Goal: Information Seeking & Learning: Learn about a topic

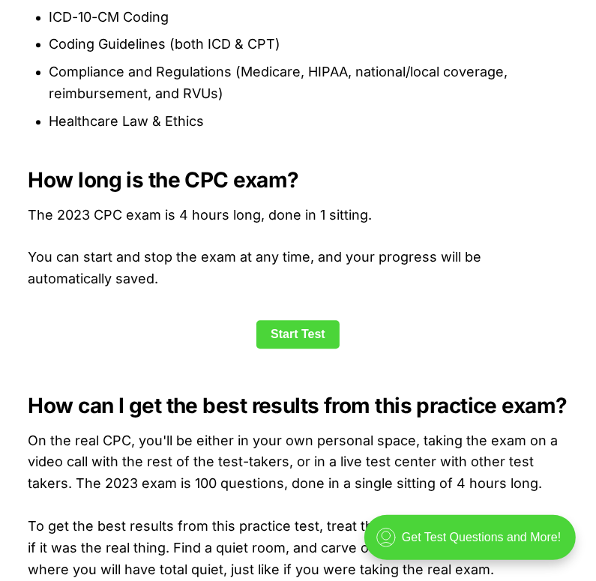
scroll to position [1839, 0]
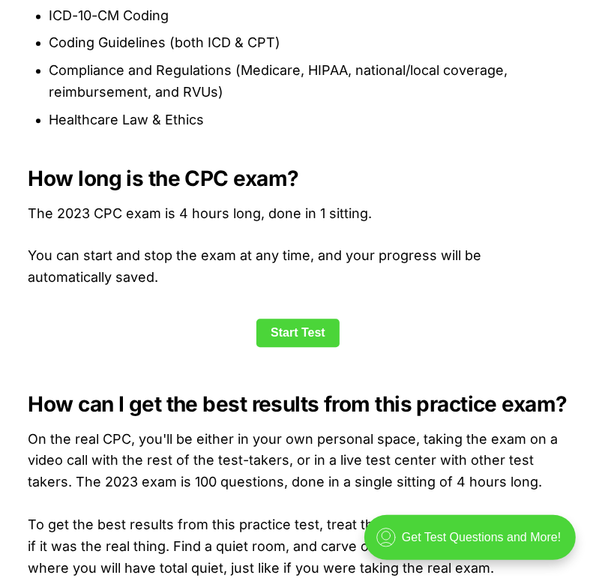
click at [305, 347] on link "Start Test" at bounding box center [298, 333] width 83 height 29
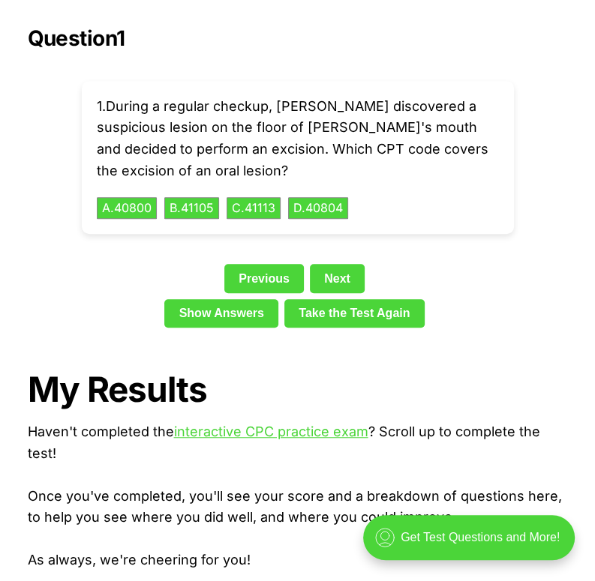
scroll to position [3352, 0]
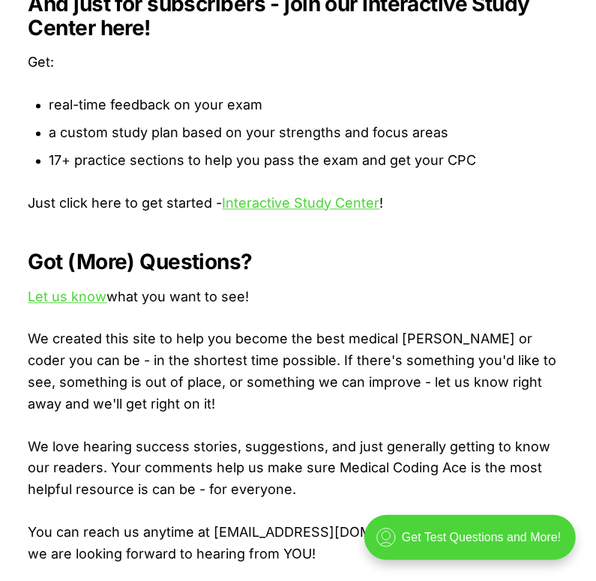
scroll to position [1674, 0]
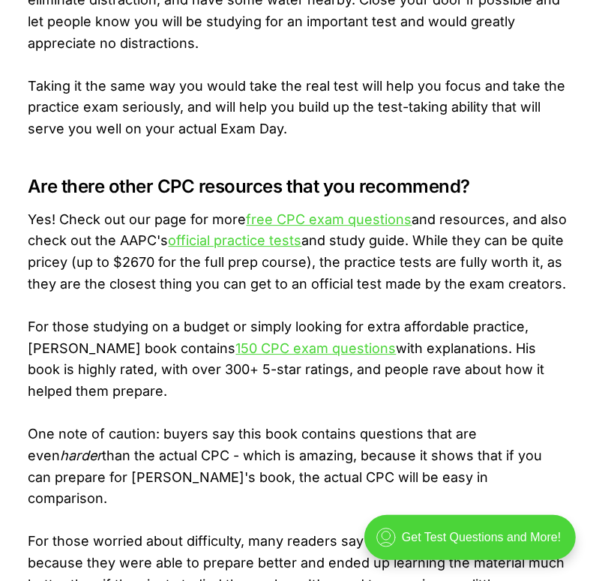
scroll to position [2389, 0]
click at [277, 215] on link "free CPC exam questions" at bounding box center [330, 220] width 166 height 16
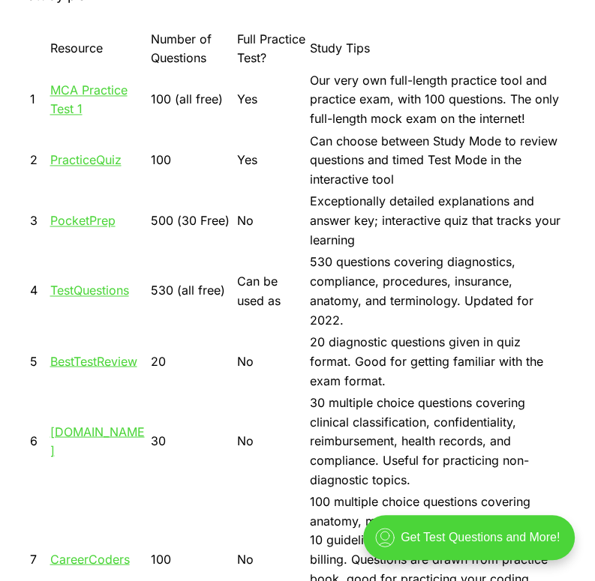
scroll to position [1185, 0]
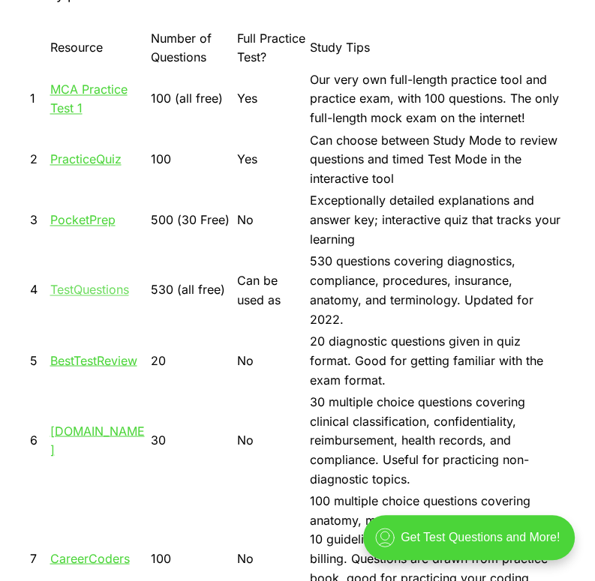
click at [107, 282] on link "TestQuestions" at bounding box center [89, 289] width 79 height 15
click at [89, 88] on link "MCA Practice Test 1" at bounding box center [88, 99] width 77 height 35
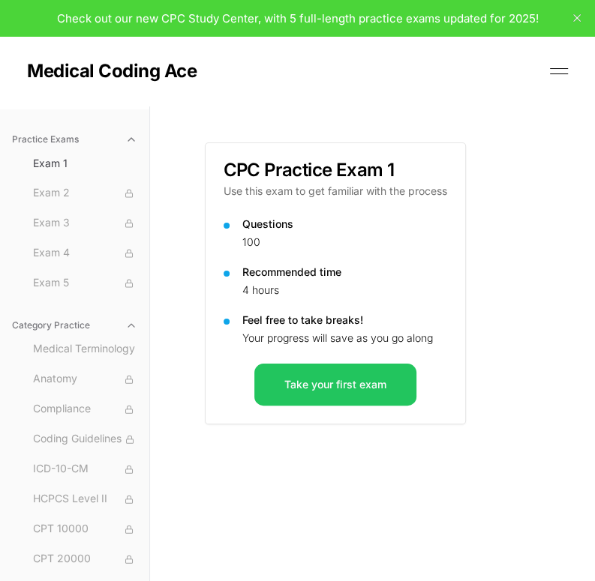
click at [45, 0] on div "Check out our new CPC Study Center, with 5 full-length practice exams updated f…" at bounding box center [297, 18] width 595 height 36
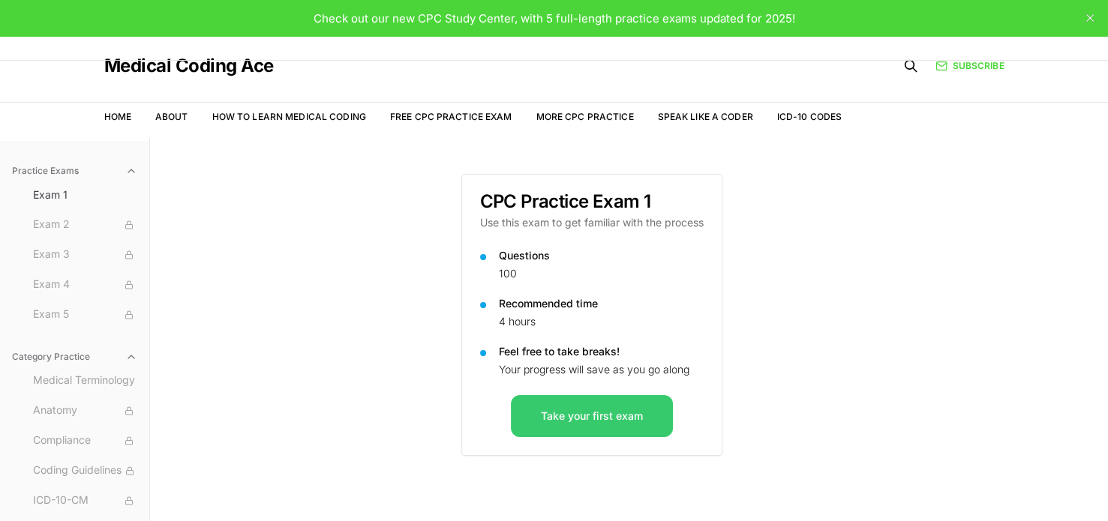
click at [593, 416] on button "Take your first exam" at bounding box center [592, 416] width 162 height 42
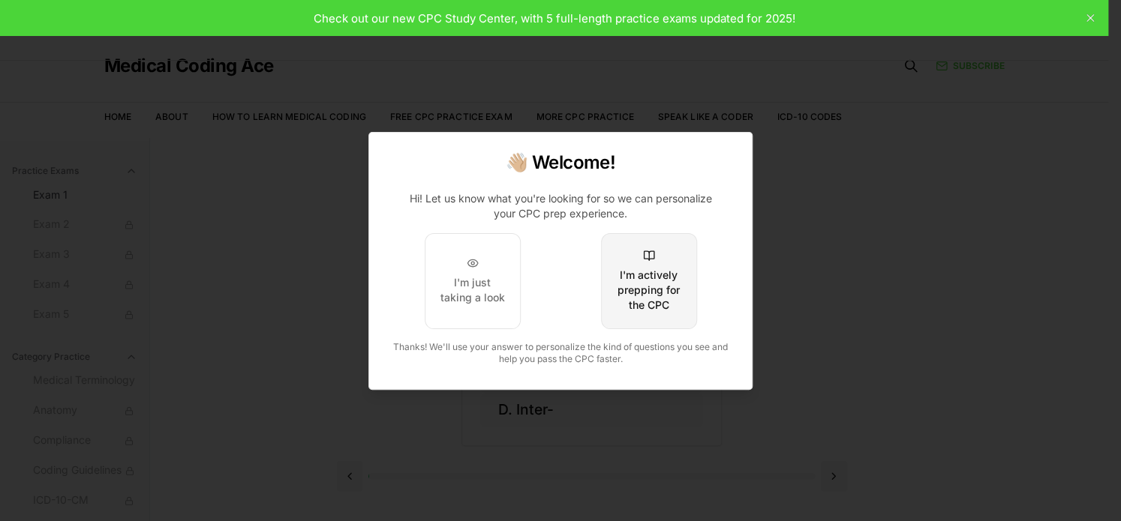
click at [636, 306] on div "I'm actively prepping for the CPC" at bounding box center [649, 290] width 71 height 45
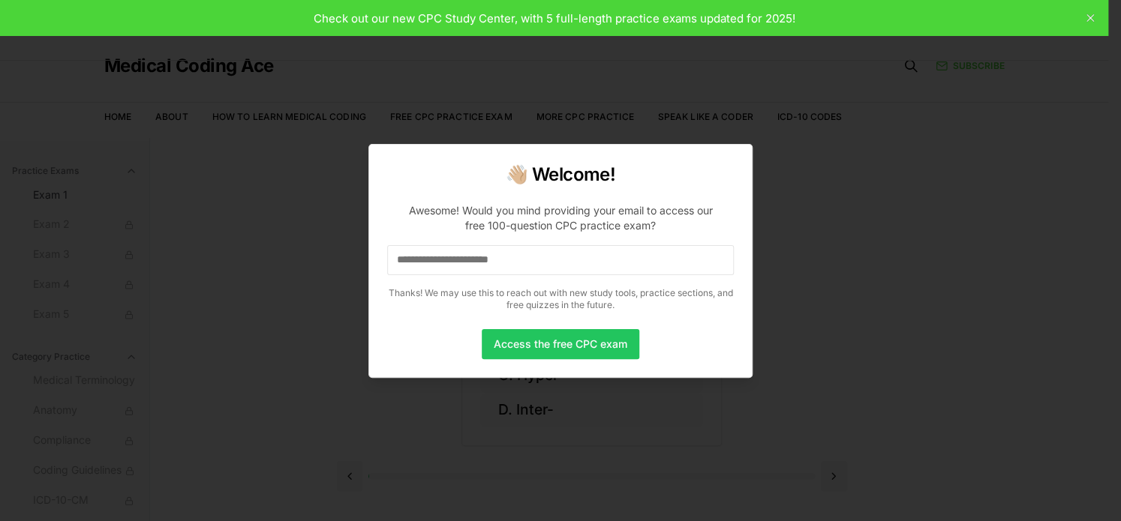
click at [549, 266] on input at bounding box center [560, 260] width 347 height 30
click at [430, 262] on input "*" at bounding box center [560, 260] width 347 height 30
click at [447, 248] on input "**" at bounding box center [560, 260] width 347 height 30
click at [438, 263] on input "***" at bounding box center [560, 260] width 347 height 30
click at [434, 255] on input "****" at bounding box center [560, 260] width 347 height 30
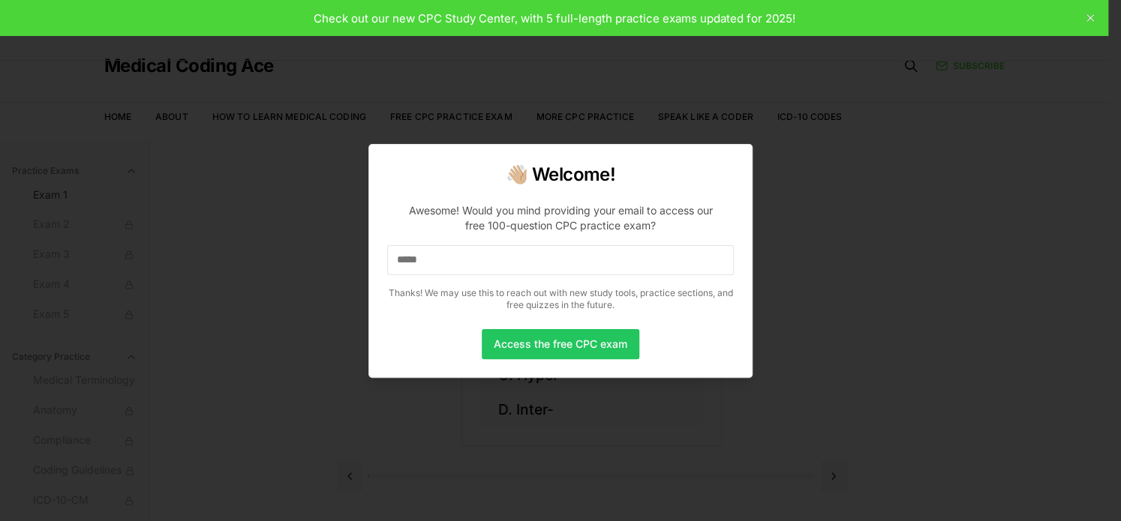
click at [434, 255] on input "*****" at bounding box center [560, 260] width 347 height 30
click at [434, 255] on input "******" at bounding box center [560, 260] width 347 height 30
click at [434, 255] on input "*******" at bounding box center [560, 260] width 347 height 30
click at [429, 251] on input "********" at bounding box center [560, 260] width 347 height 30
click at [423, 253] on input "********" at bounding box center [560, 260] width 347 height 30
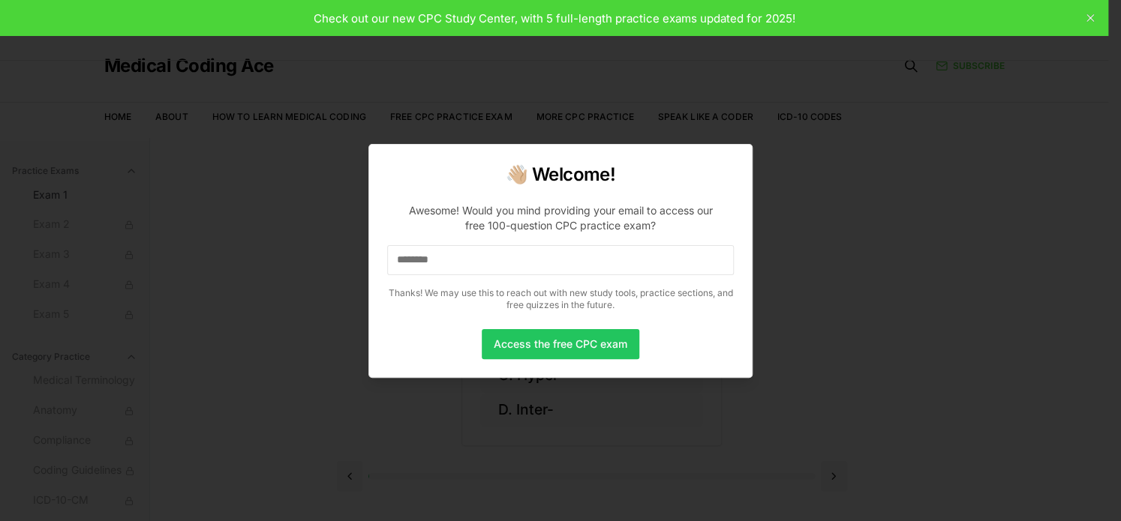
click at [427, 260] on input "********" at bounding box center [560, 260] width 347 height 30
click at [492, 249] on input "*********" at bounding box center [560, 260] width 347 height 30
click at [492, 249] on input "**********" at bounding box center [560, 260] width 347 height 30
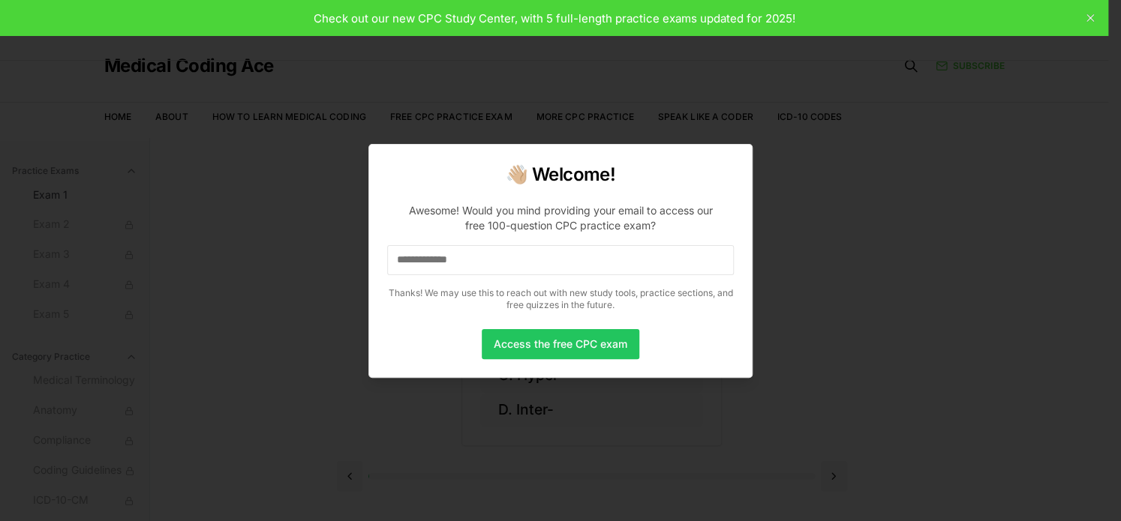
click at [492, 249] on input "**********" at bounding box center [560, 260] width 347 height 30
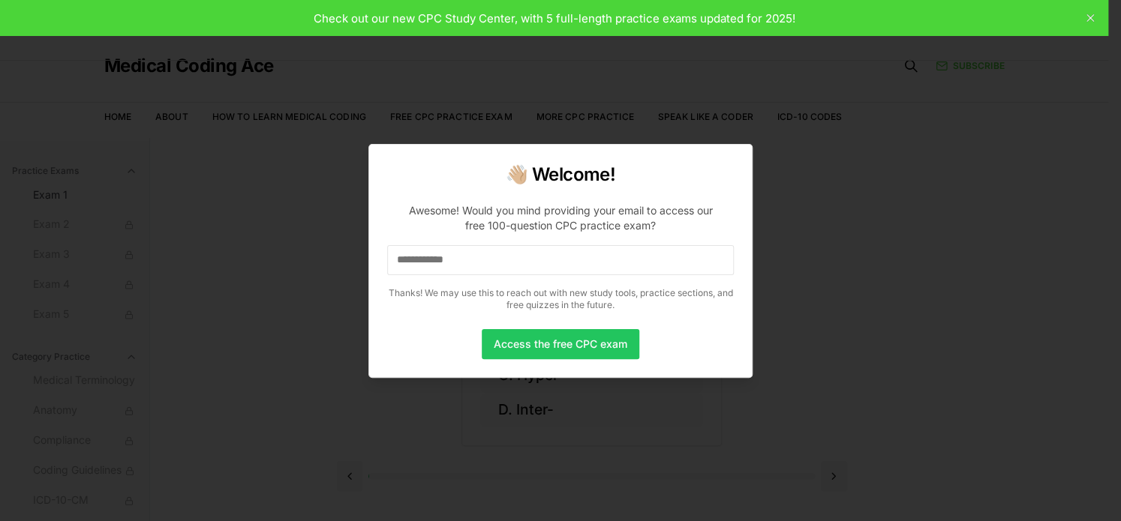
click at [492, 249] on input "**********" at bounding box center [560, 260] width 347 height 30
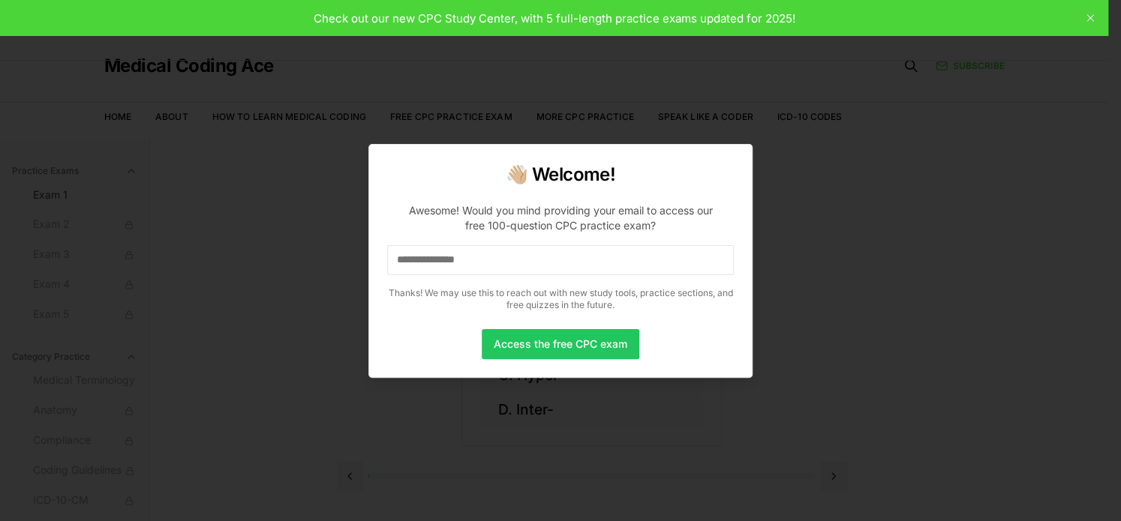
click at [492, 249] on input "**********" at bounding box center [560, 260] width 347 height 30
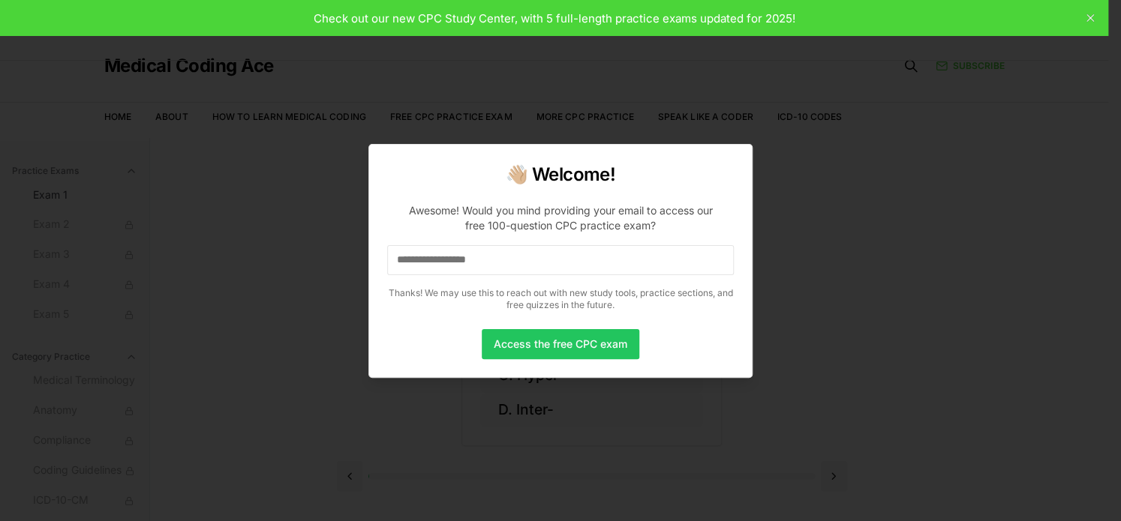
click at [498, 248] on input "**********" at bounding box center [560, 260] width 347 height 30
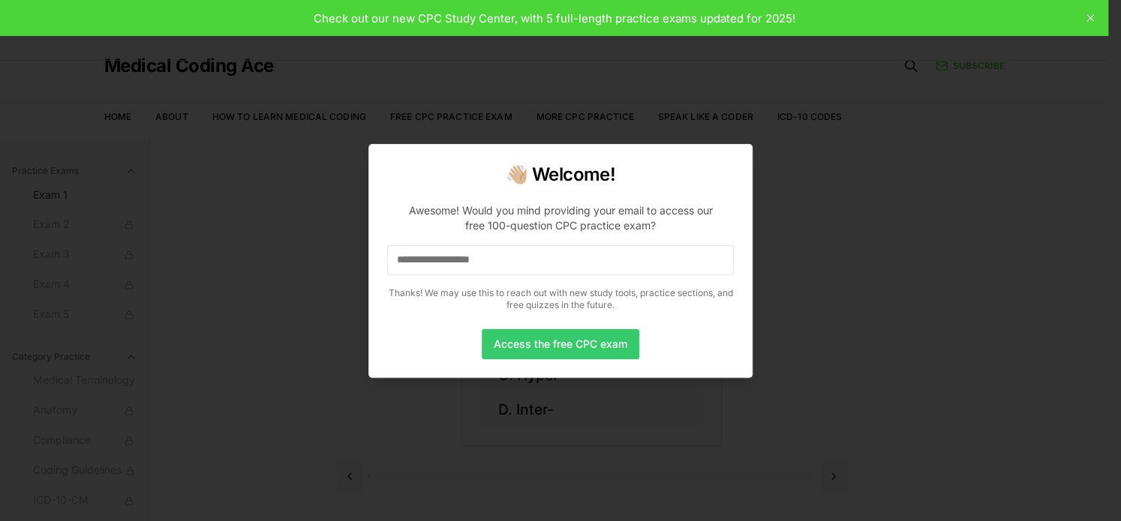
click at [519, 334] on button "Access the free CPC exam" at bounding box center [561, 344] width 158 height 30
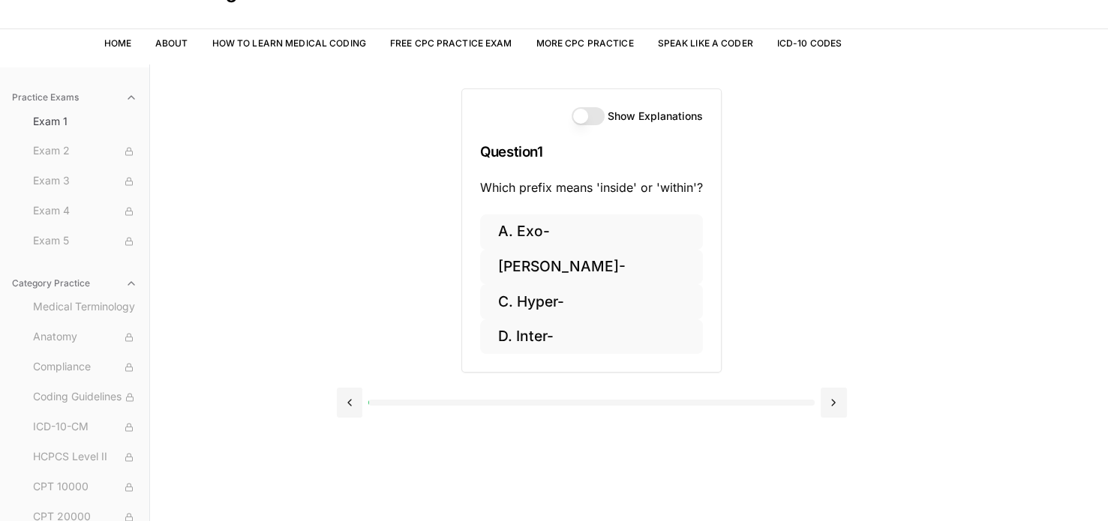
scroll to position [75, 0]
click at [524, 251] on button "[PERSON_NAME]-" at bounding box center [591, 265] width 223 height 35
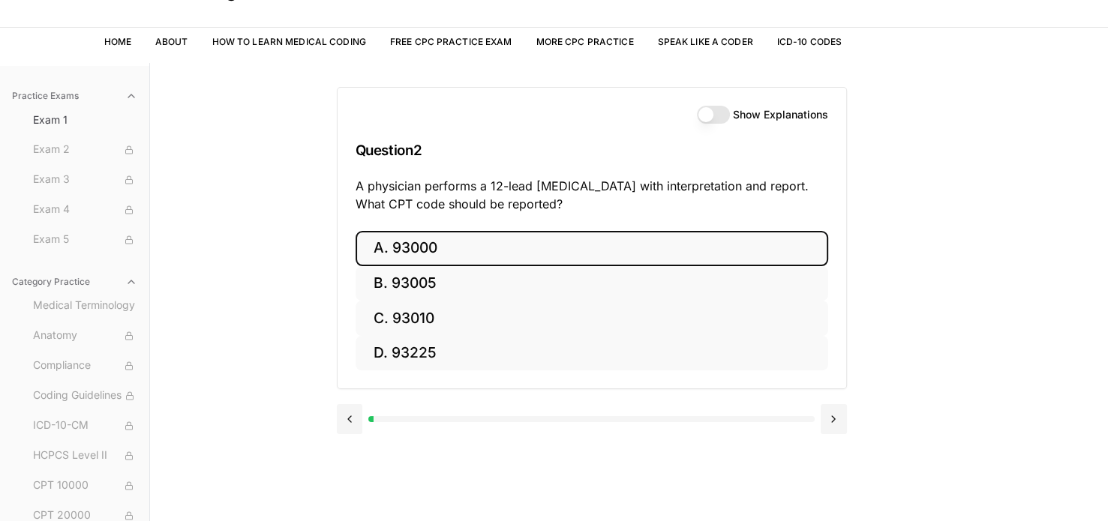
click at [468, 248] on button "A. 93000" at bounding box center [592, 248] width 473 height 35
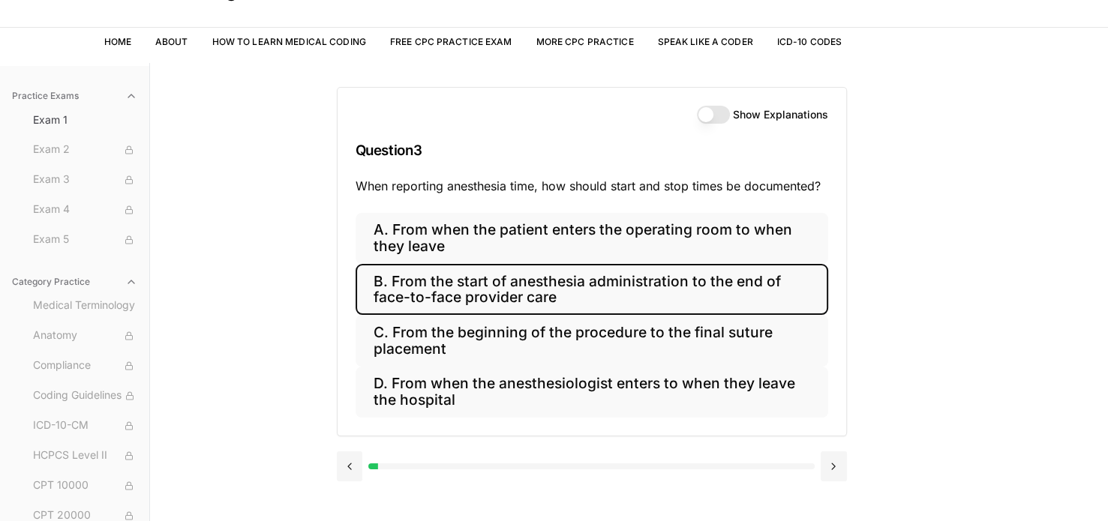
click at [467, 290] on button "B. From the start of anesthesia administration to the end of face-to-face provi…" at bounding box center [592, 289] width 473 height 51
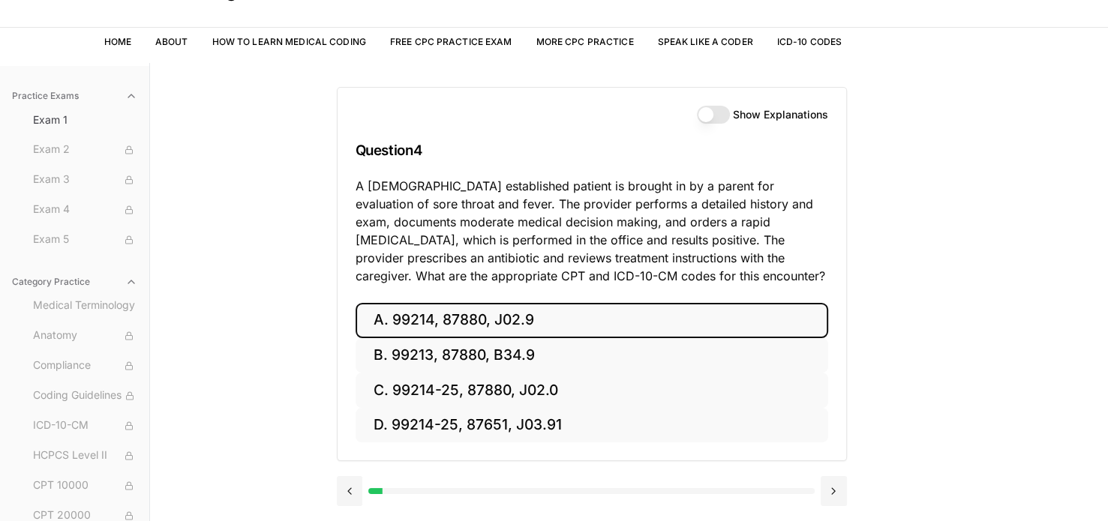
click at [512, 314] on button "A. 99214, 87880, J02.9" at bounding box center [592, 320] width 473 height 35
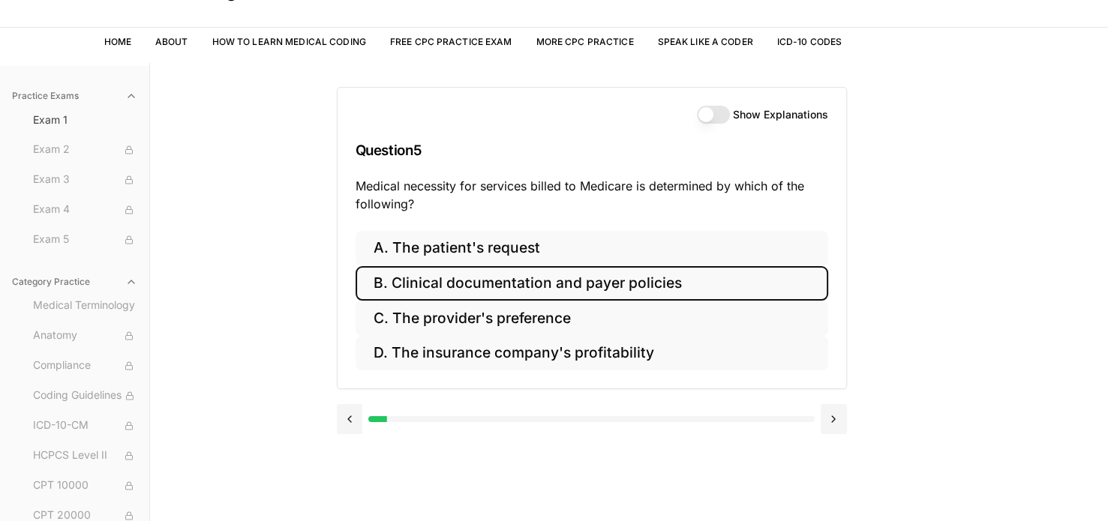
click at [524, 281] on button "B. Clinical documentation and payer policies" at bounding box center [592, 283] width 473 height 35
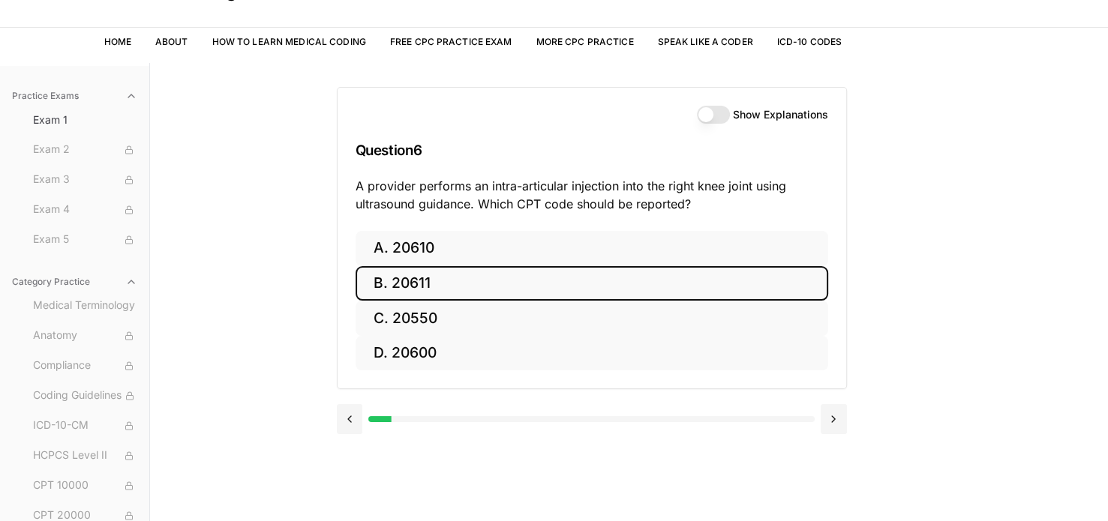
click at [524, 281] on button "B. 20611" at bounding box center [592, 283] width 473 height 35
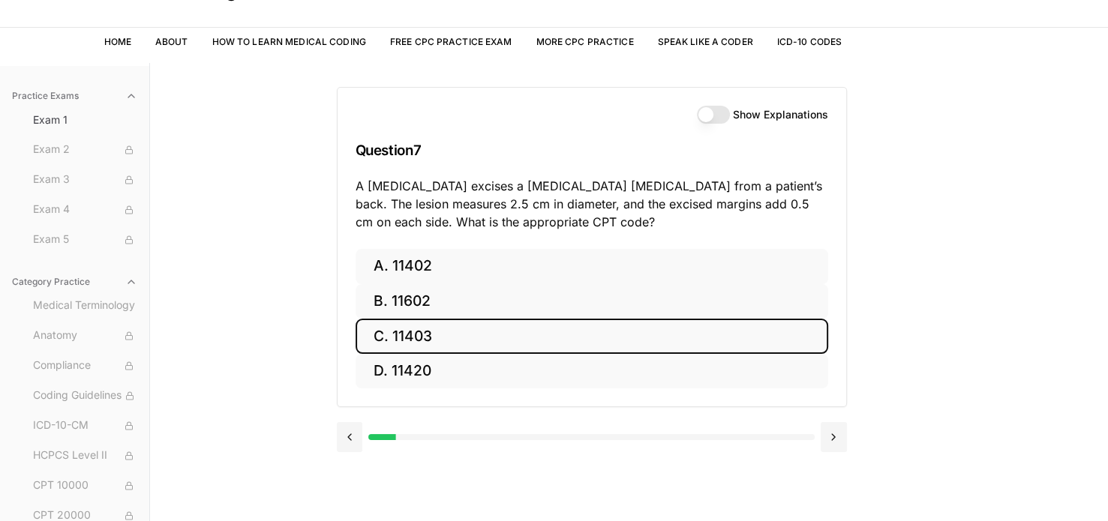
click at [479, 334] on button "C. 11403" at bounding box center [592, 336] width 473 height 35
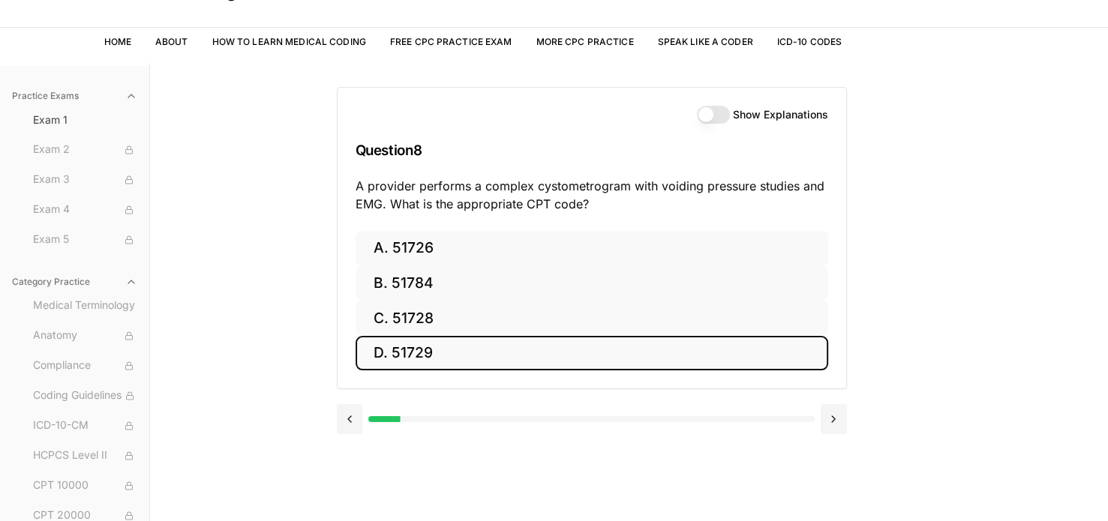
click at [474, 356] on button "D. 51729" at bounding box center [592, 353] width 473 height 35
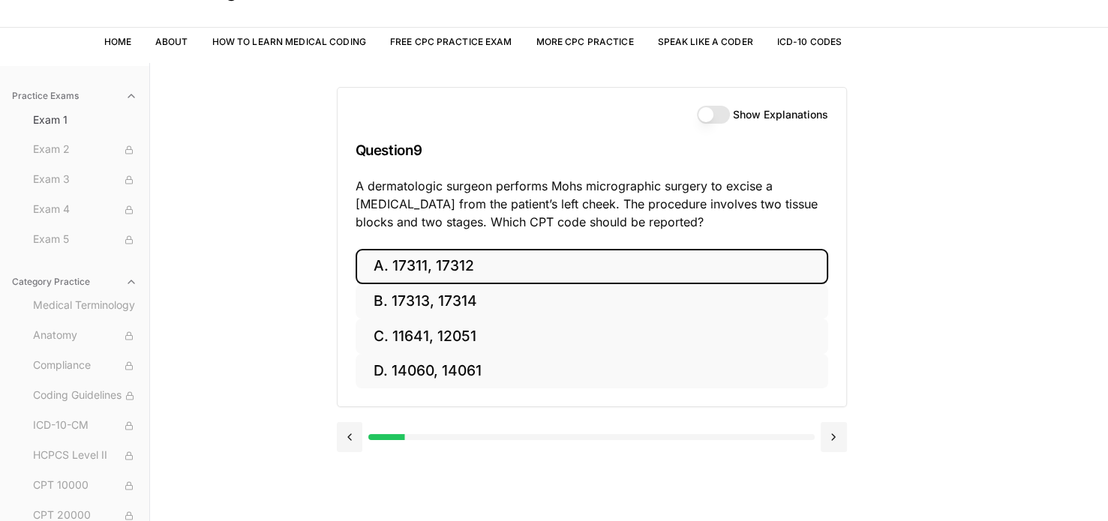
click at [509, 268] on button "A. 17311, 17312" at bounding box center [592, 266] width 473 height 35
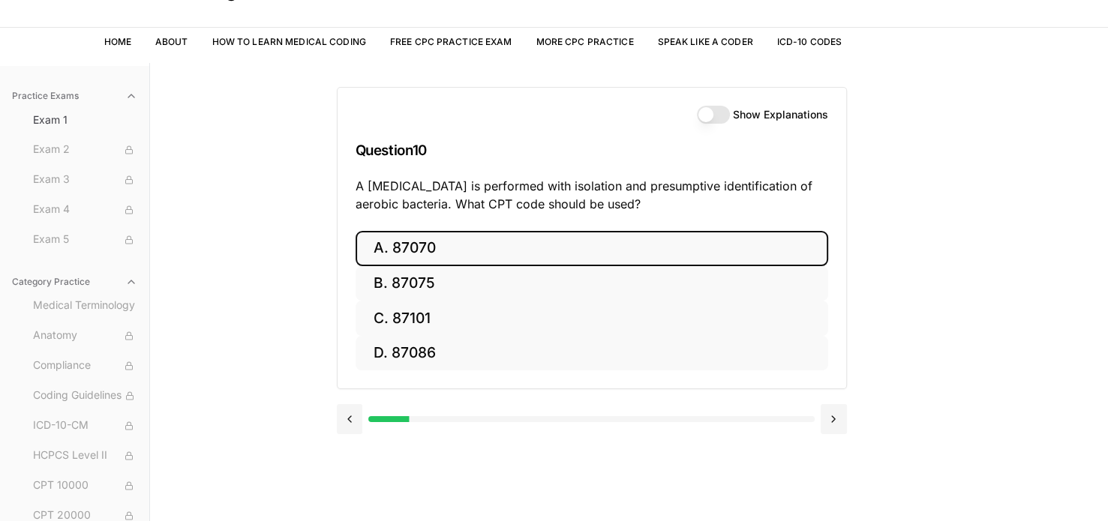
click at [494, 250] on button "A. 87070" at bounding box center [592, 248] width 473 height 35
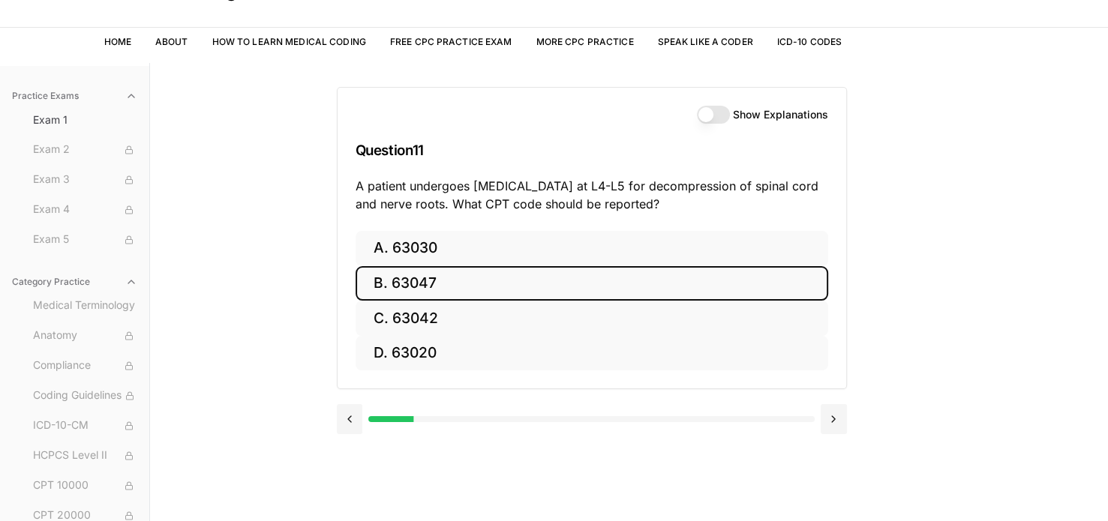
click at [488, 282] on button "B. 63047" at bounding box center [592, 283] width 473 height 35
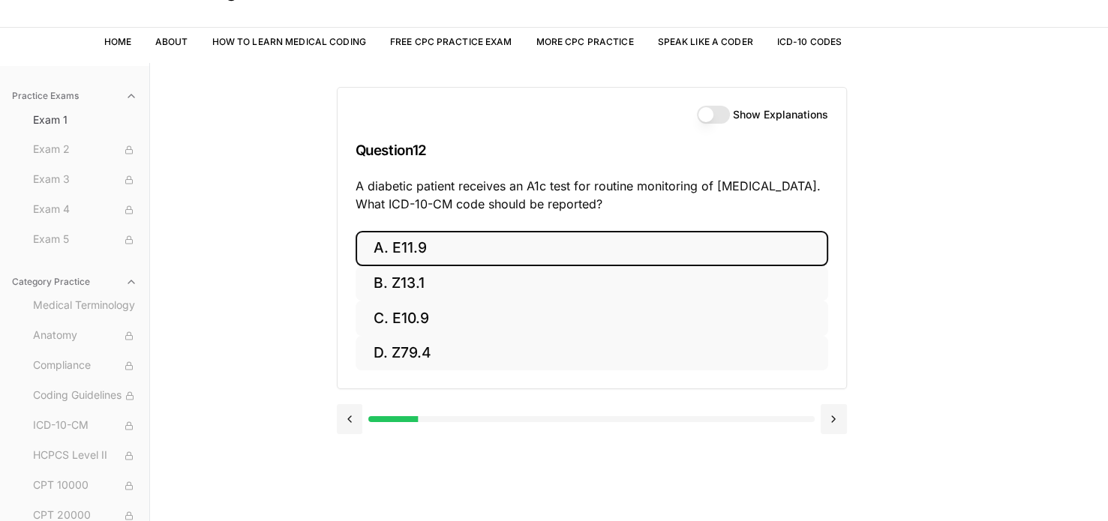
click at [468, 242] on button "A. E11.9" at bounding box center [592, 248] width 473 height 35
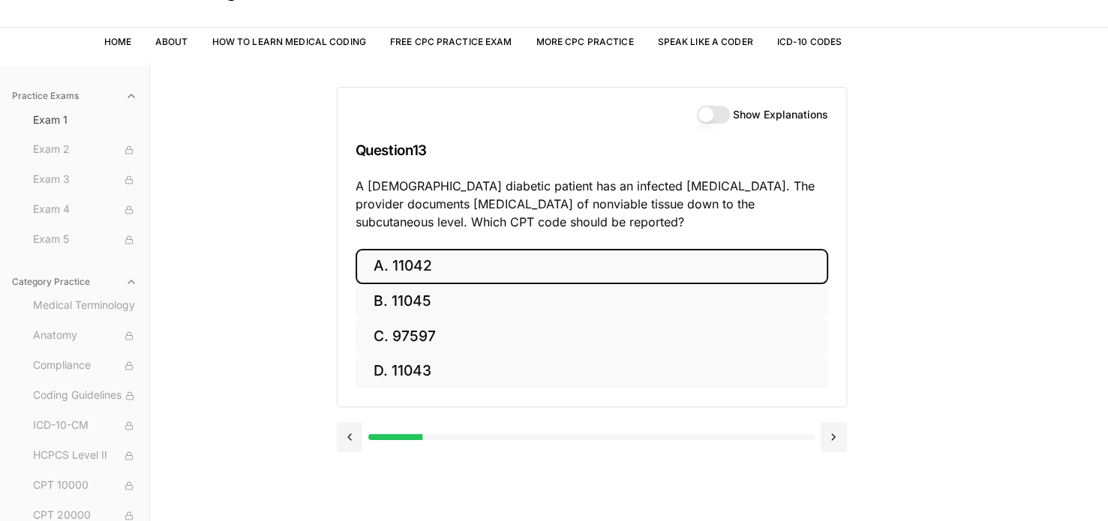
click at [458, 259] on button "A. 11042" at bounding box center [592, 266] width 473 height 35
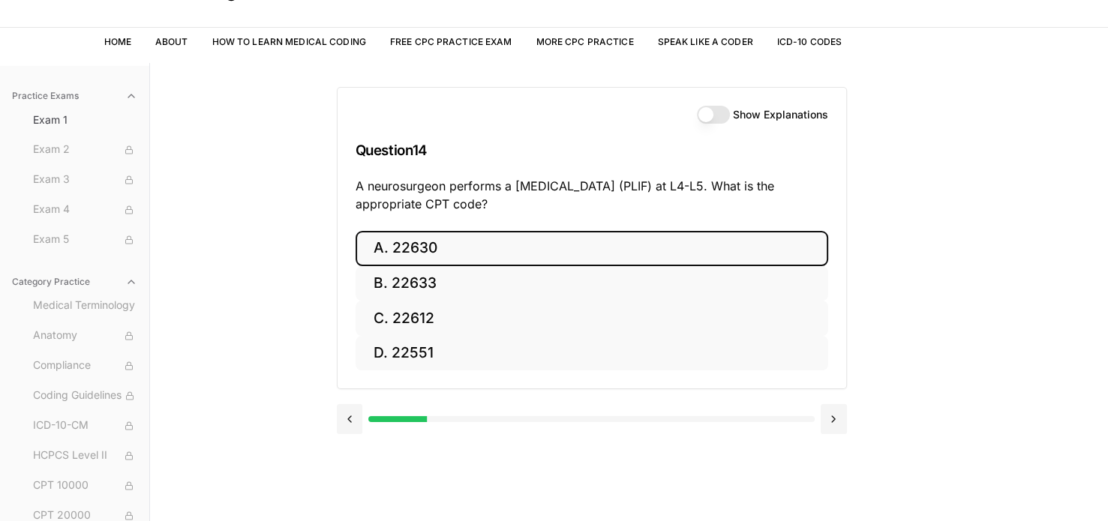
click at [458, 259] on button "A. 22630" at bounding box center [592, 248] width 473 height 35
click at [456, 247] on button "A. R91.8" at bounding box center [592, 248] width 473 height 35
click at [514, 248] on button "A. 62270" at bounding box center [592, 248] width 473 height 35
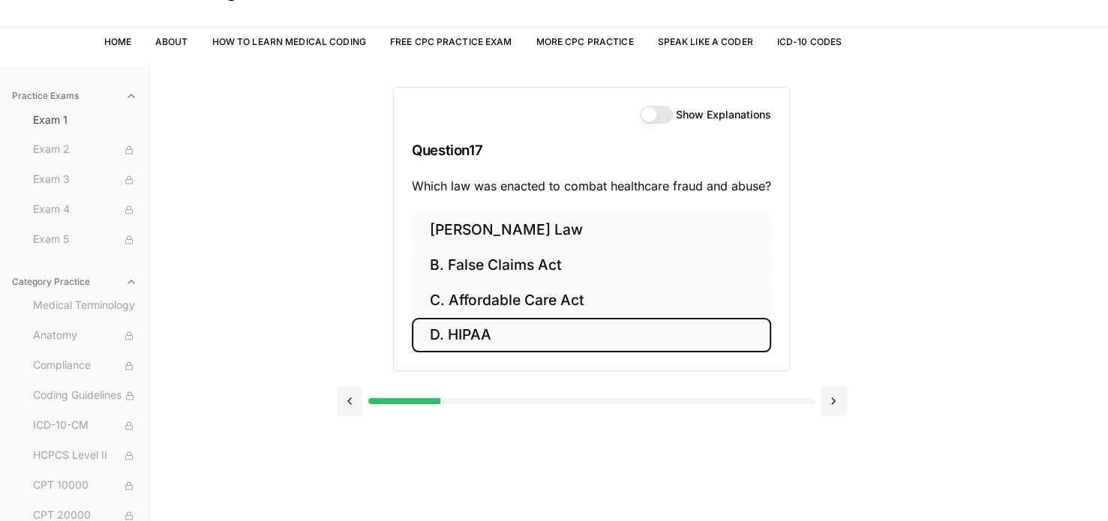
click at [509, 341] on button "D. HIPAA" at bounding box center [591, 335] width 359 height 35
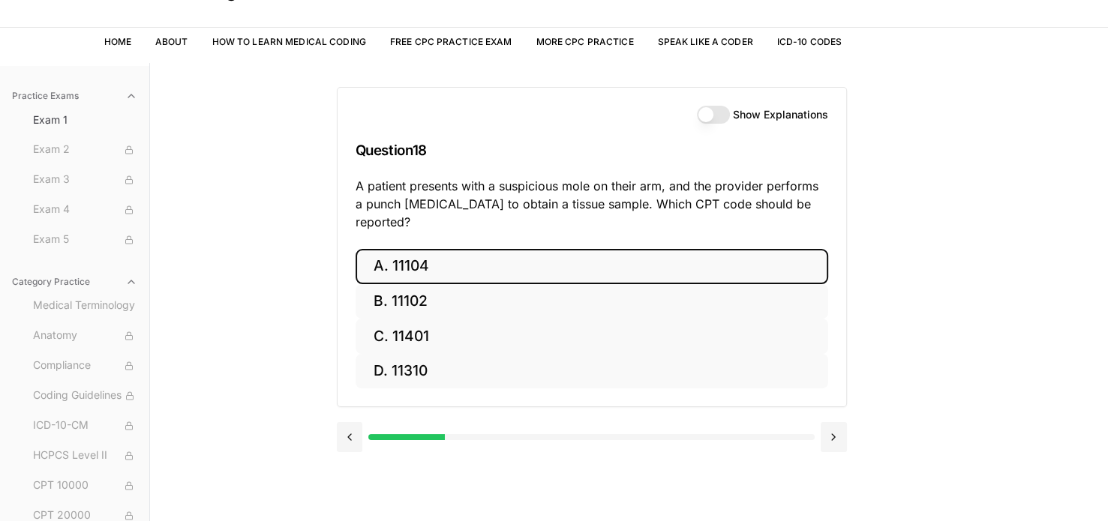
click at [434, 254] on button "A. 11104" at bounding box center [592, 266] width 473 height 35
click at [518, 251] on button "A. S52.501A" at bounding box center [592, 266] width 473 height 35
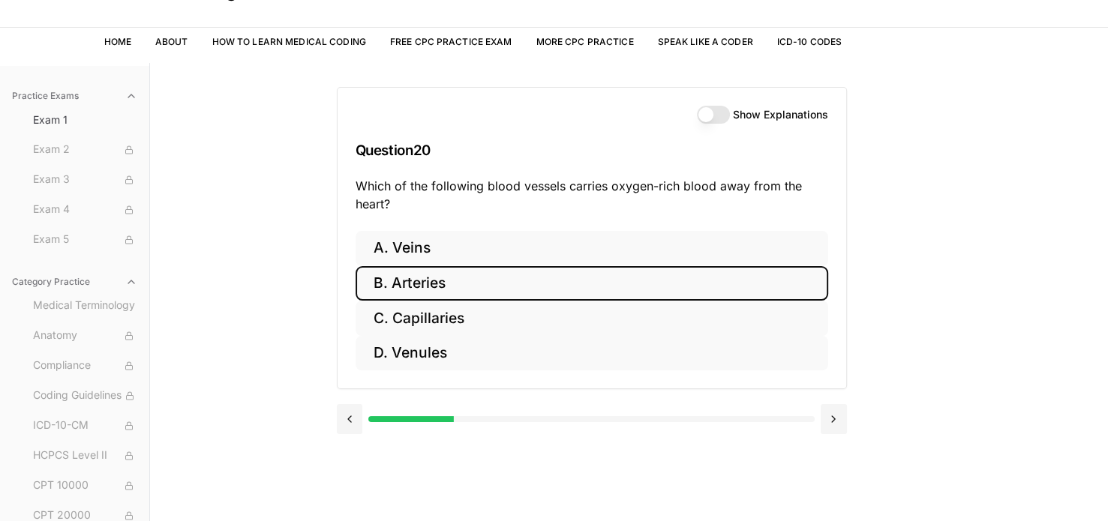
click at [457, 281] on button "B. Arteries" at bounding box center [592, 283] width 473 height 35
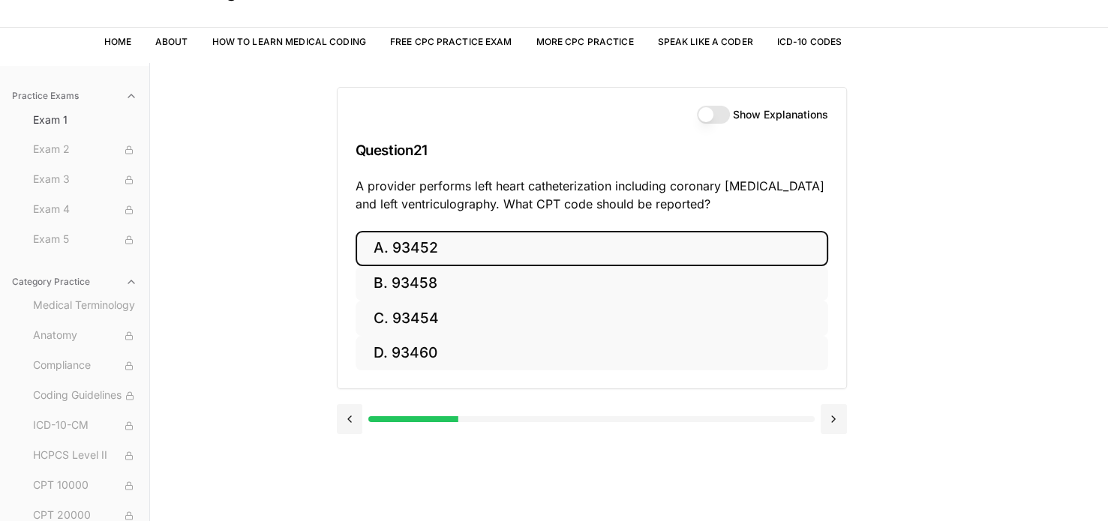
click at [436, 241] on button "A. 93452" at bounding box center [592, 248] width 473 height 35
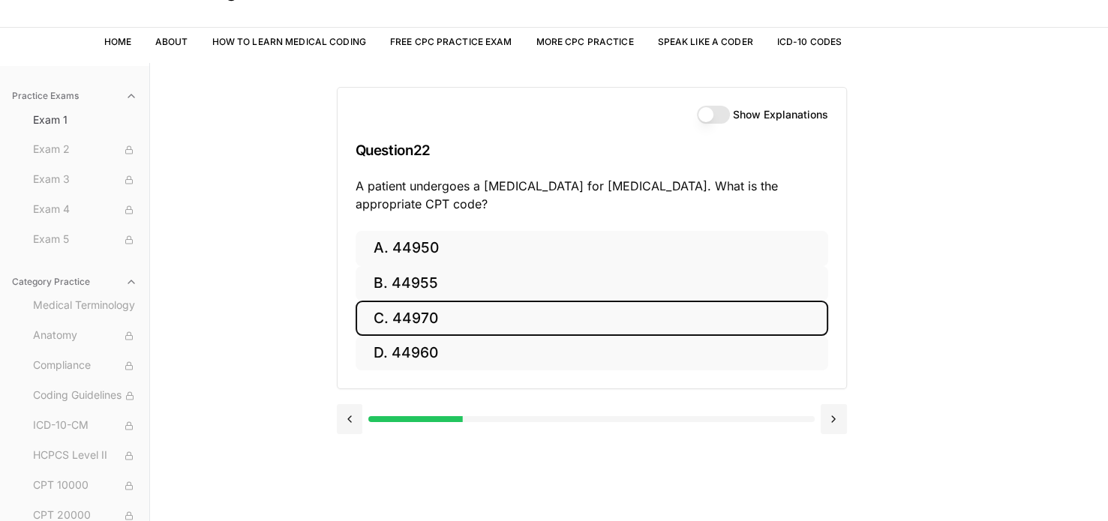
click at [408, 319] on button "C. 44970" at bounding box center [592, 318] width 473 height 35
click at [452, 314] on button "C. 95909" at bounding box center [592, 318] width 473 height 35
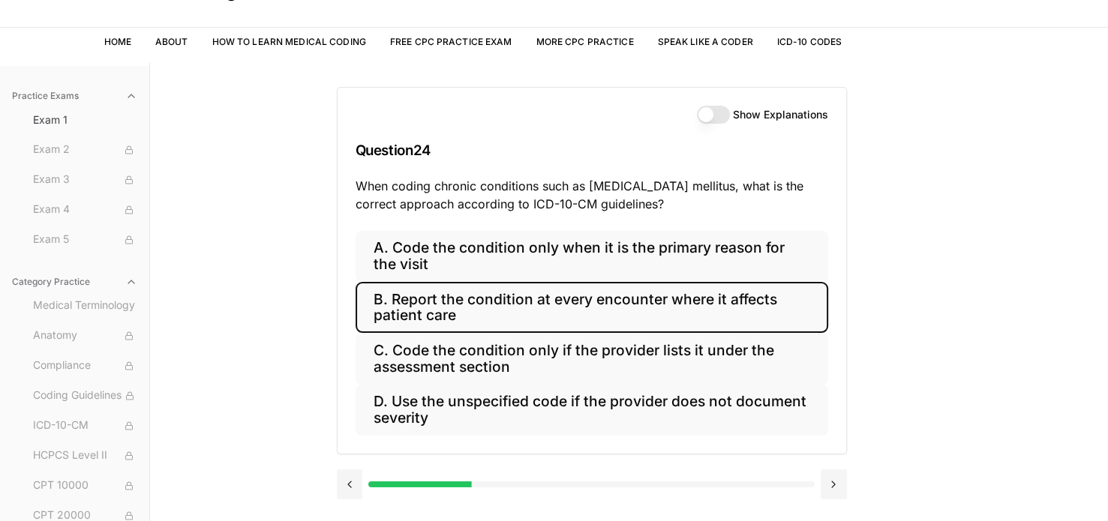
click at [506, 313] on button "B. Report the condition at every encounter where it affects patient care" at bounding box center [592, 307] width 473 height 51
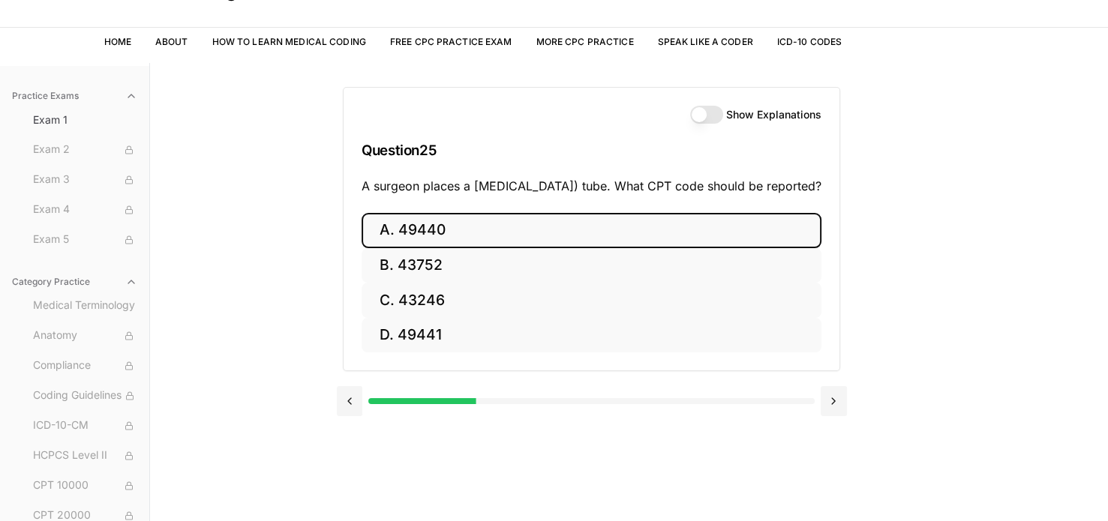
click at [480, 248] on button "A. 49440" at bounding box center [592, 230] width 460 height 35
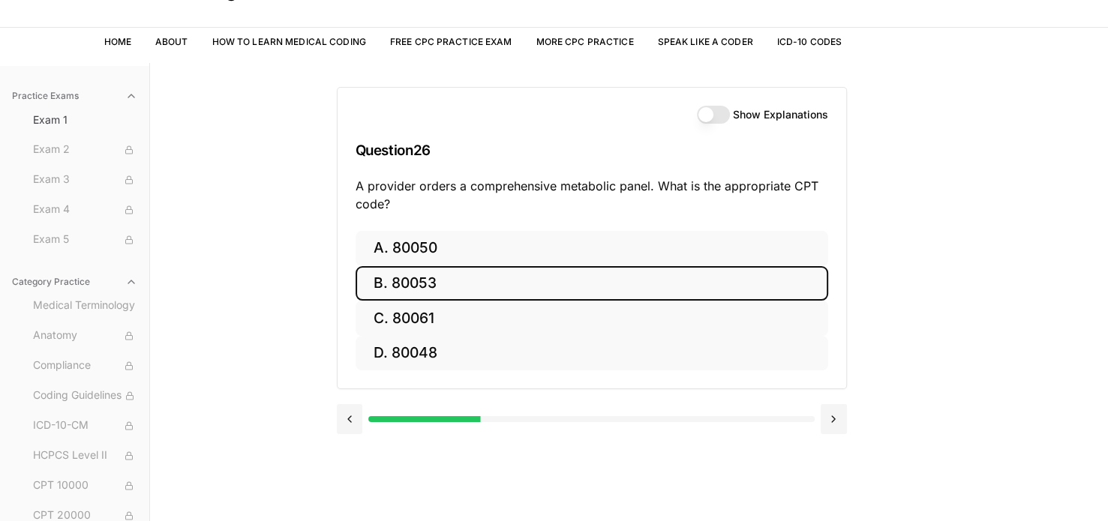
click at [435, 278] on button "B. 80053" at bounding box center [592, 283] width 473 height 35
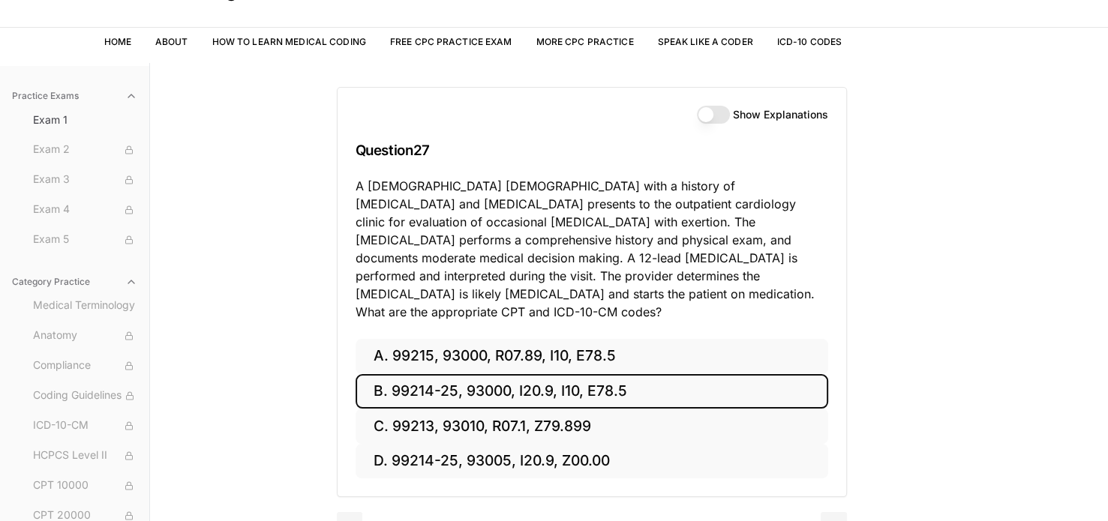
click at [545, 375] on button "B. 99214-25, 93000, I20.9, I10, E78.5" at bounding box center [592, 391] width 473 height 35
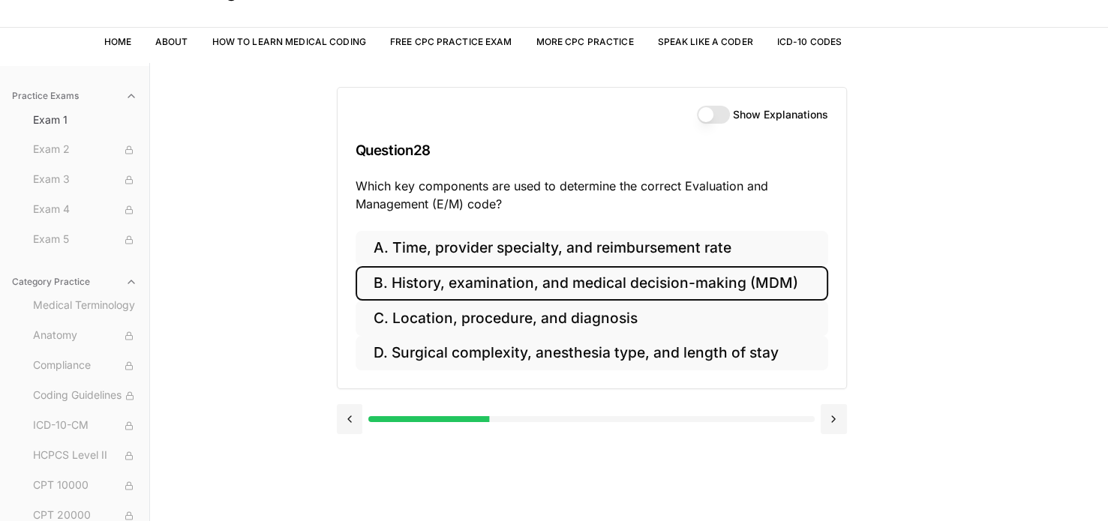
click at [495, 278] on button "B. History, examination, and medical decision-making (MDM)" at bounding box center [592, 283] width 473 height 35
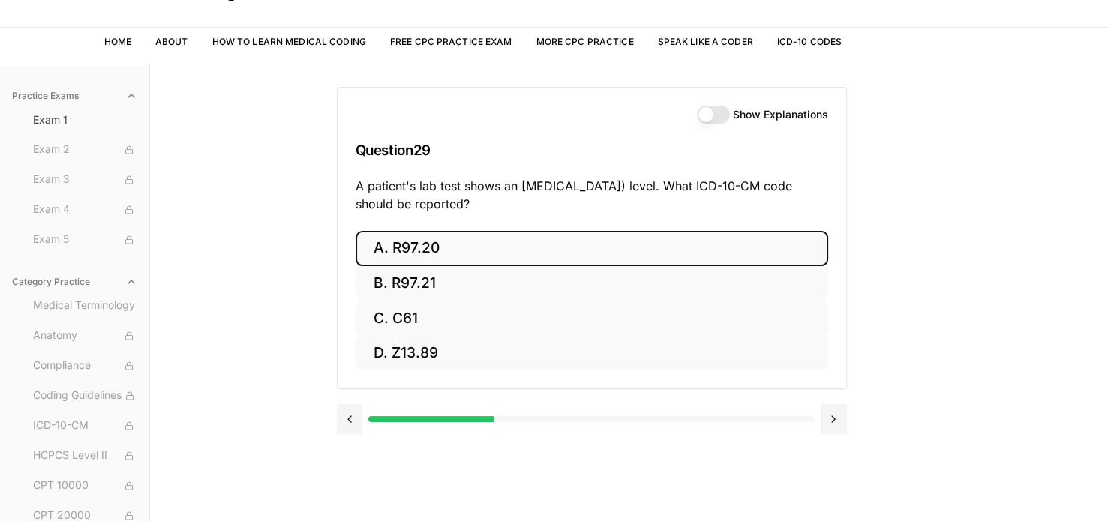
click at [485, 248] on button "A. R97.20" at bounding box center [592, 248] width 473 height 35
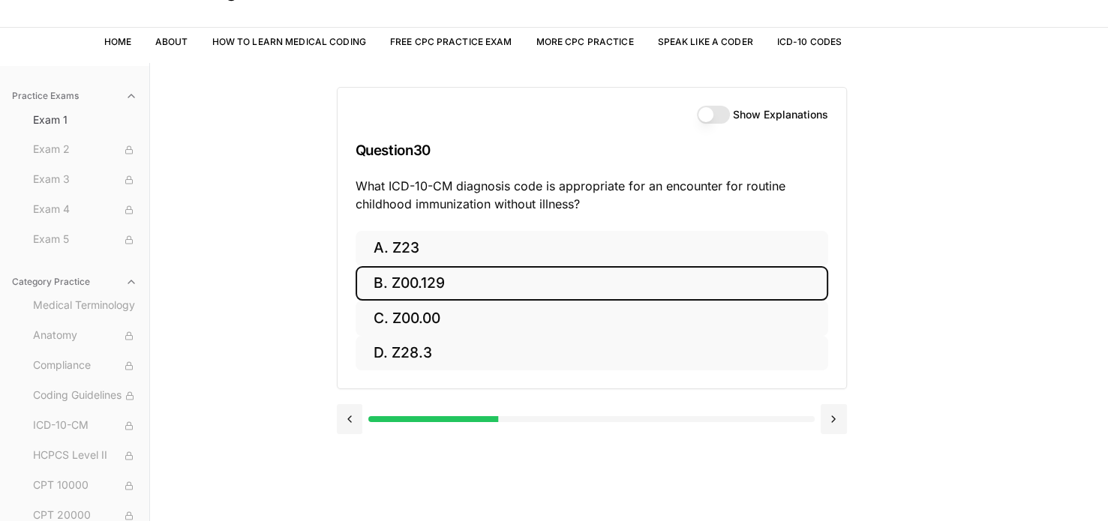
click at [482, 290] on button "B. Z00.129" at bounding box center [592, 283] width 473 height 35
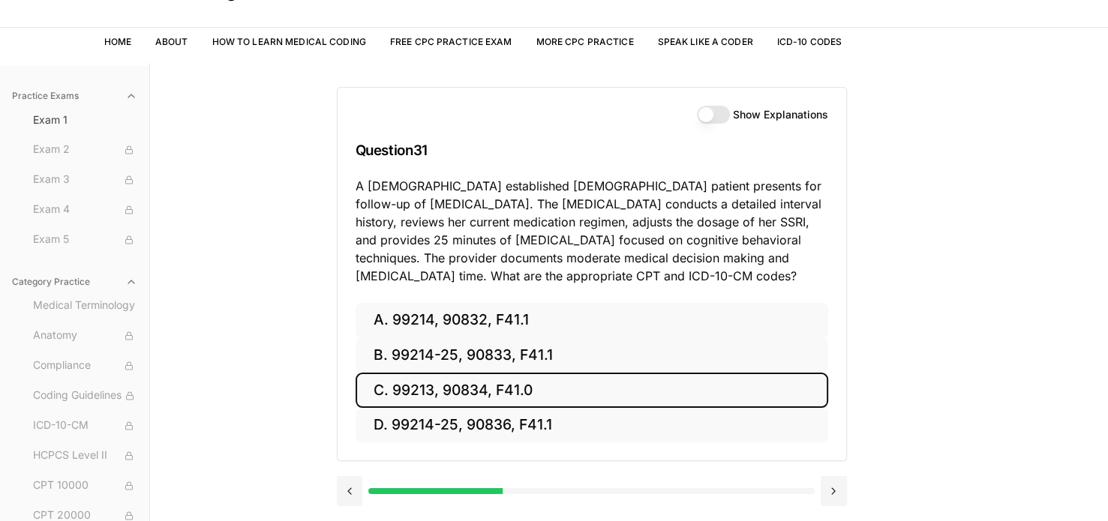
click at [384, 374] on button "C. 99213, 90834, F41.0" at bounding box center [592, 390] width 473 height 35
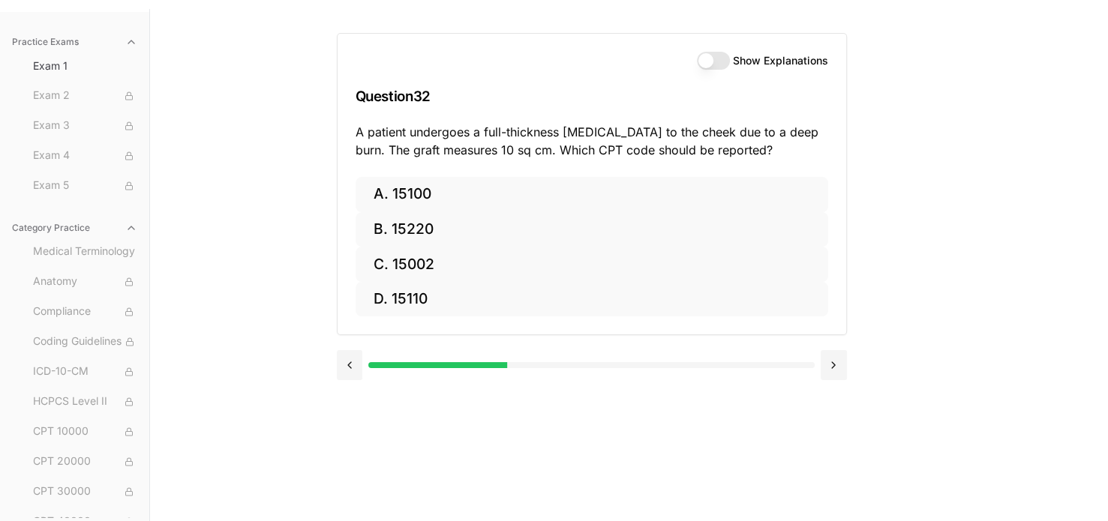
scroll to position [132, 0]
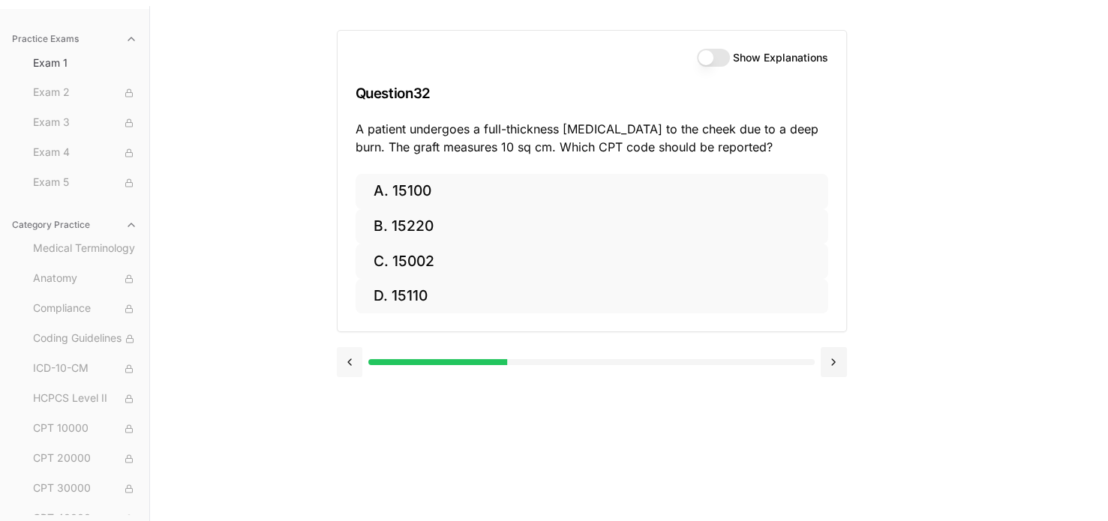
click at [351, 370] on button at bounding box center [350, 362] width 26 height 30
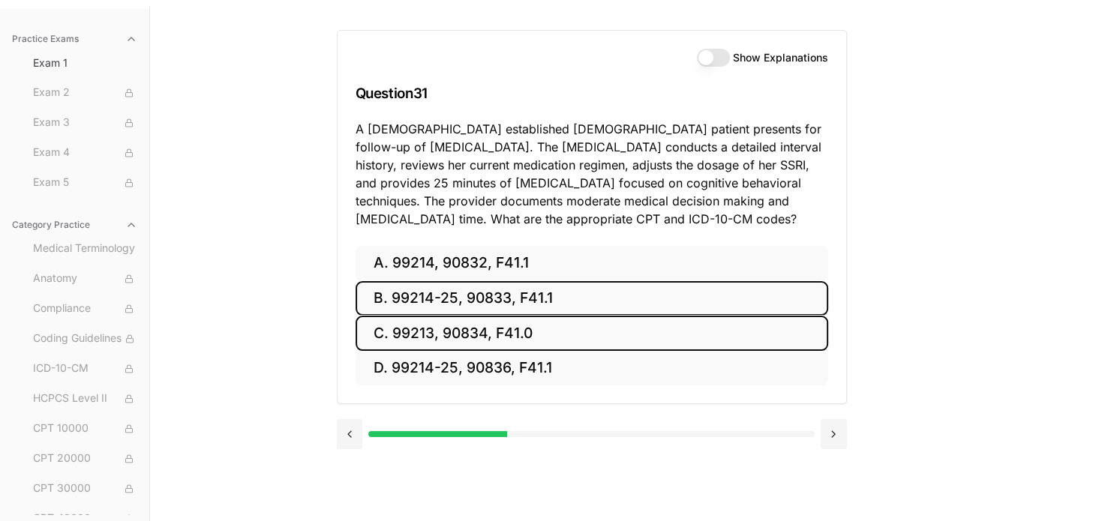
click at [397, 300] on button "B. 99214-25, 90833, F41.1" at bounding box center [592, 298] width 473 height 35
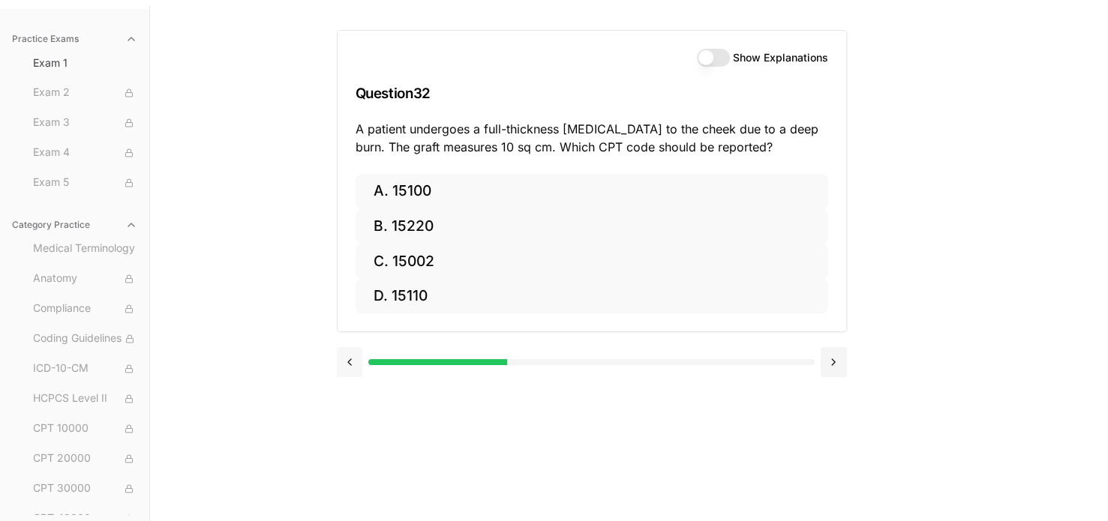
click at [353, 365] on button at bounding box center [350, 362] width 26 height 30
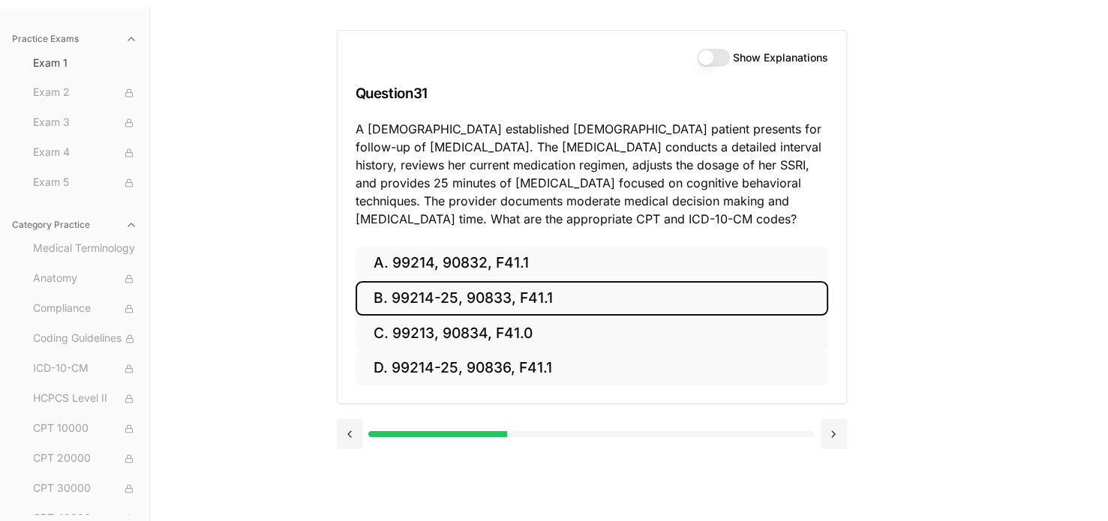
click at [387, 296] on button "B. 99214-25, 90833, F41.1" at bounding box center [592, 298] width 473 height 35
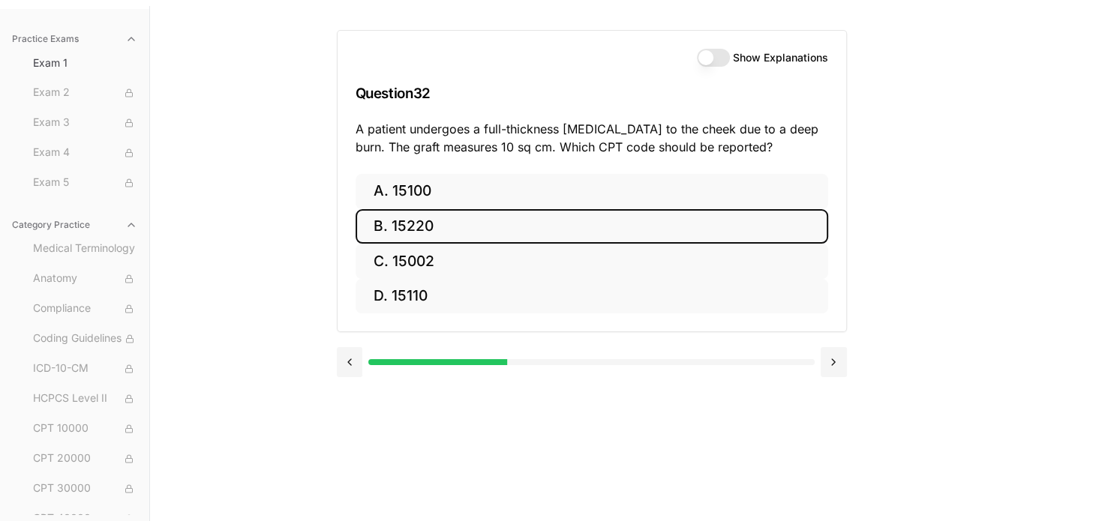
click at [456, 230] on button "B. 15220" at bounding box center [592, 226] width 473 height 35
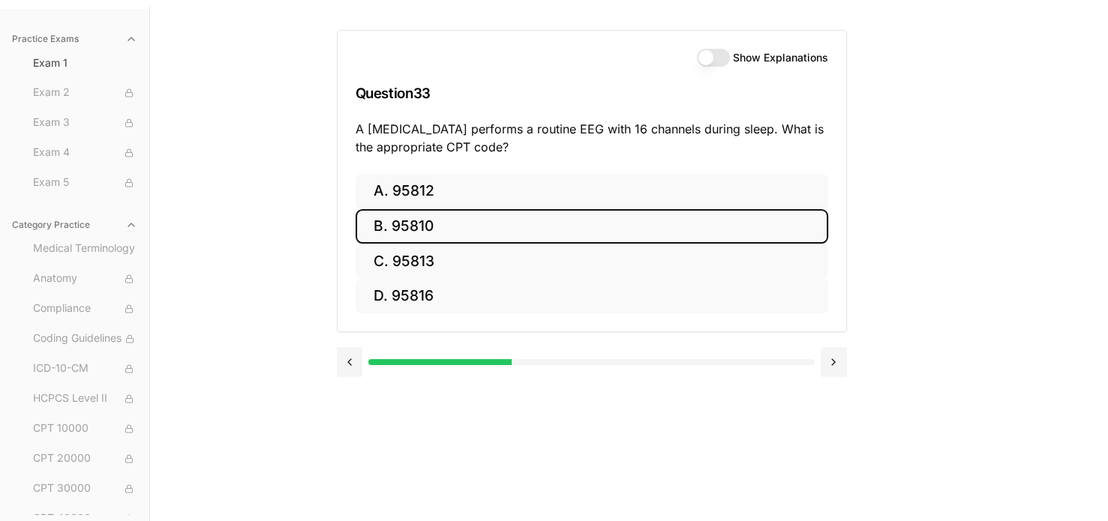
click at [456, 230] on button "B. 95810" at bounding box center [592, 226] width 473 height 35
click at [456, 230] on button "B. 47563" at bounding box center [592, 226] width 473 height 35
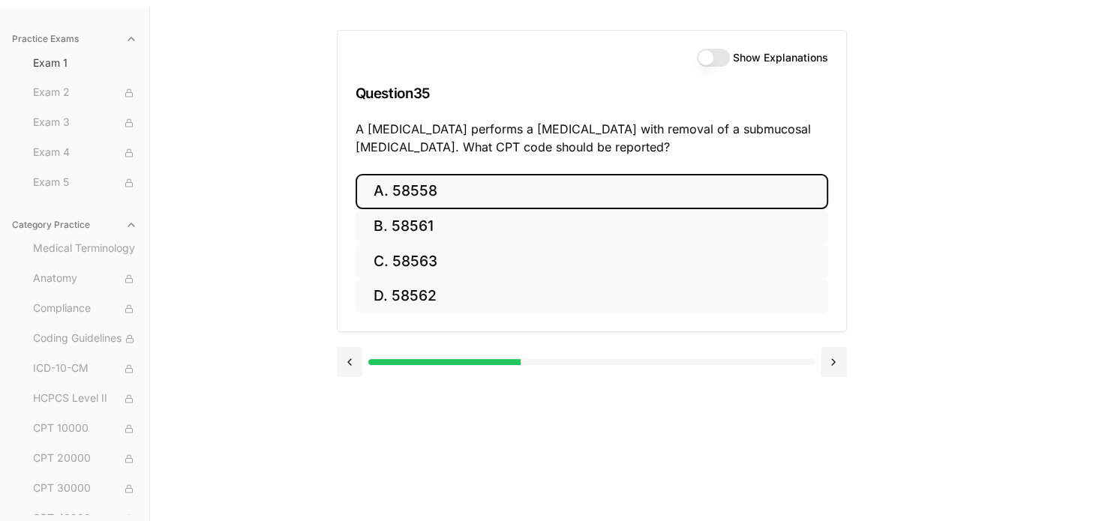
click at [444, 181] on button "A. 58558" at bounding box center [592, 191] width 473 height 35
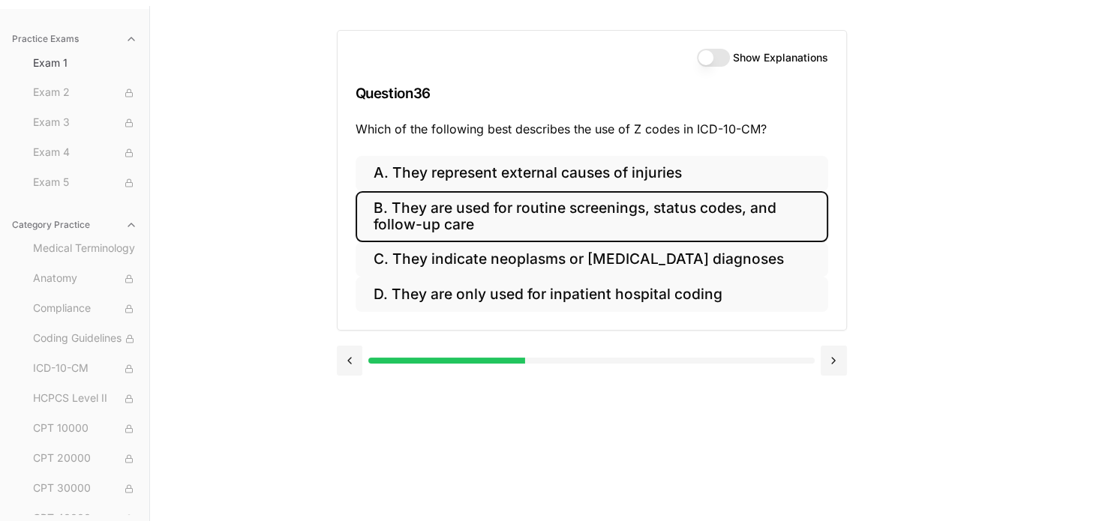
click at [432, 217] on button "B. They are used for routine screenings, status codes, and follow-up care" at bounding box center [592, 216] width 473 height 51
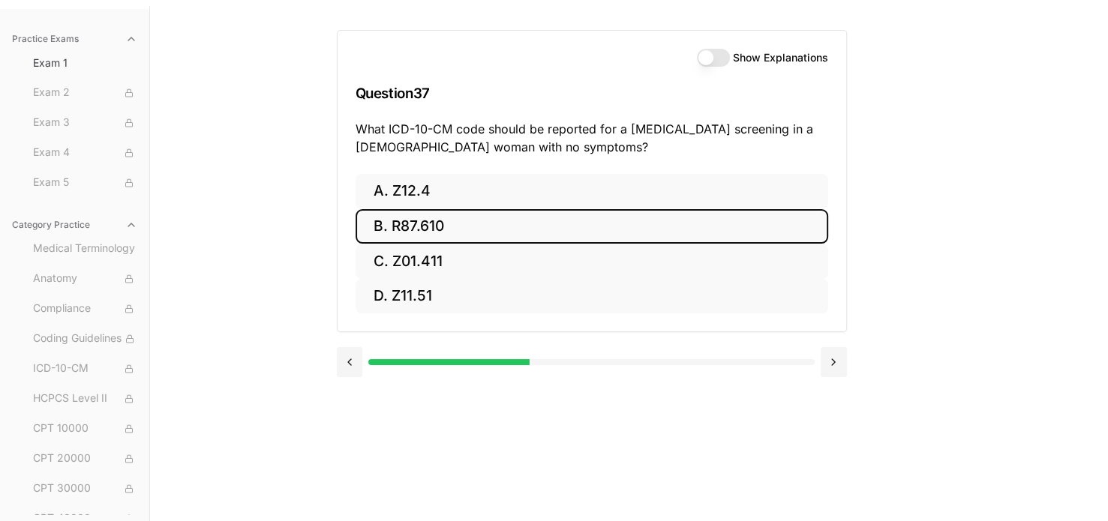
click at [442, 222] on button "B. R87.610" at bounding box center [592, 226] width 473 height 35
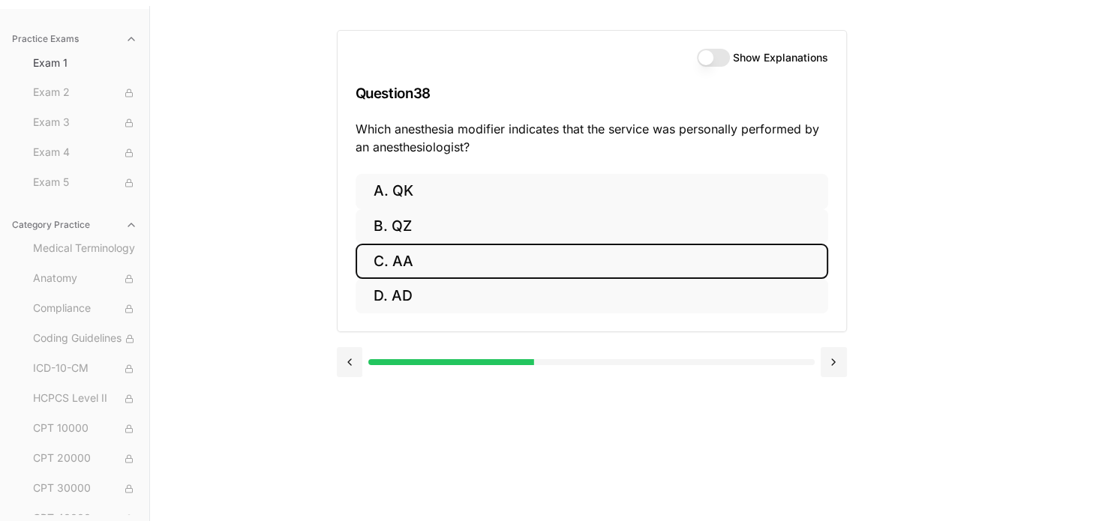
click at [452, 264] on button "C. AA" at bounding box center [592, 261] width 473 height 35
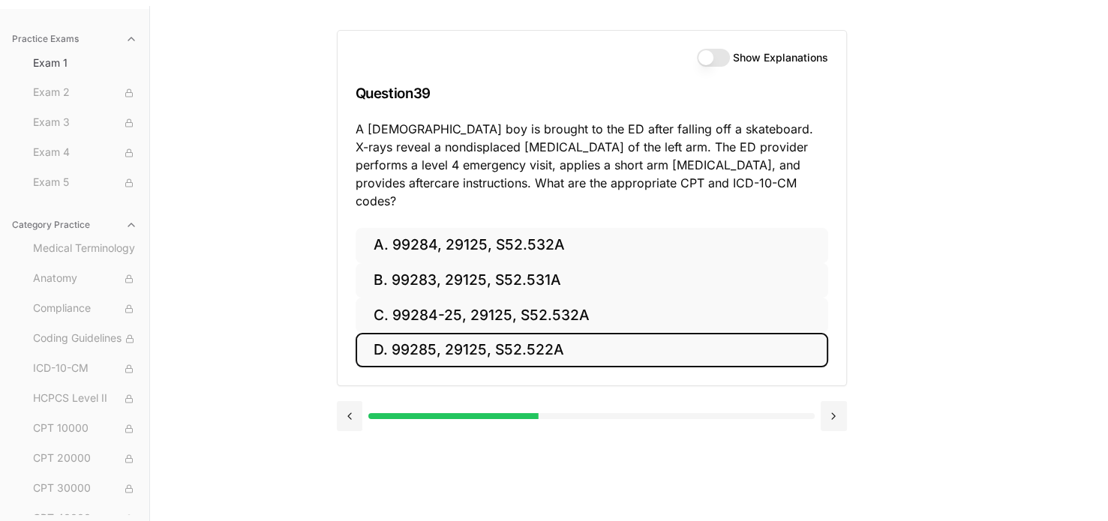
click at [513, 333] on button "D. 99285, 29125, S52.522A" at bounding box center [592, 350] width 473 height 35
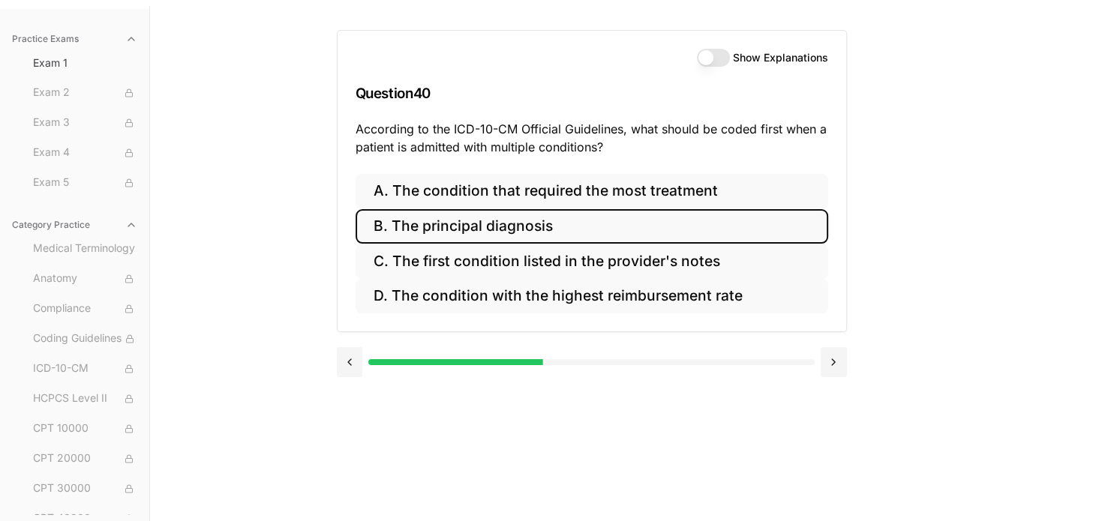
click at [500, 230] on button "B. The principal diagnosis" at bounding box center [592, 226] width 473 height 35
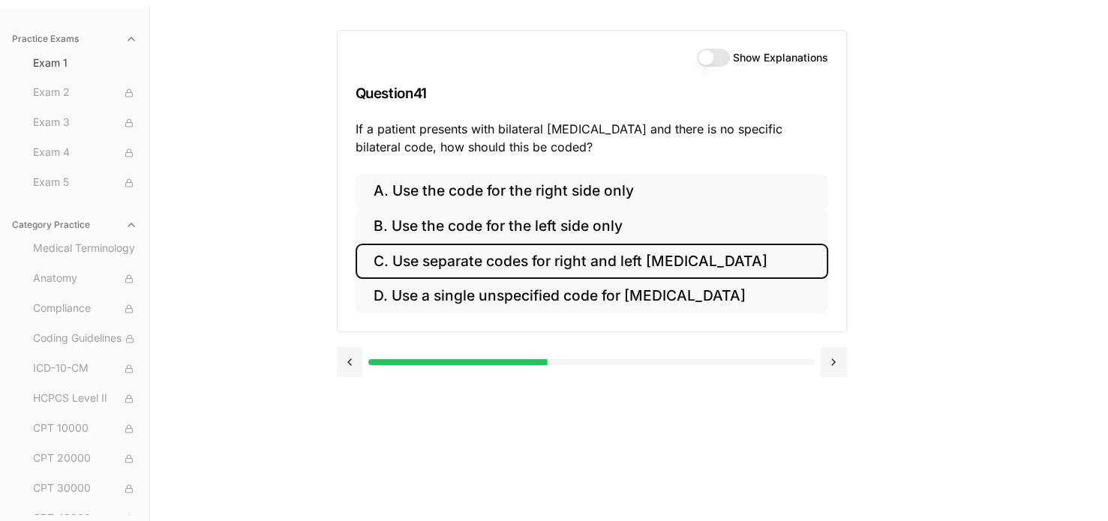
click at [520, 263] on button "C. Use separate codes for right and left [MEDICAL_DATA]" at bounding box center [592, 261] width 473 height 35
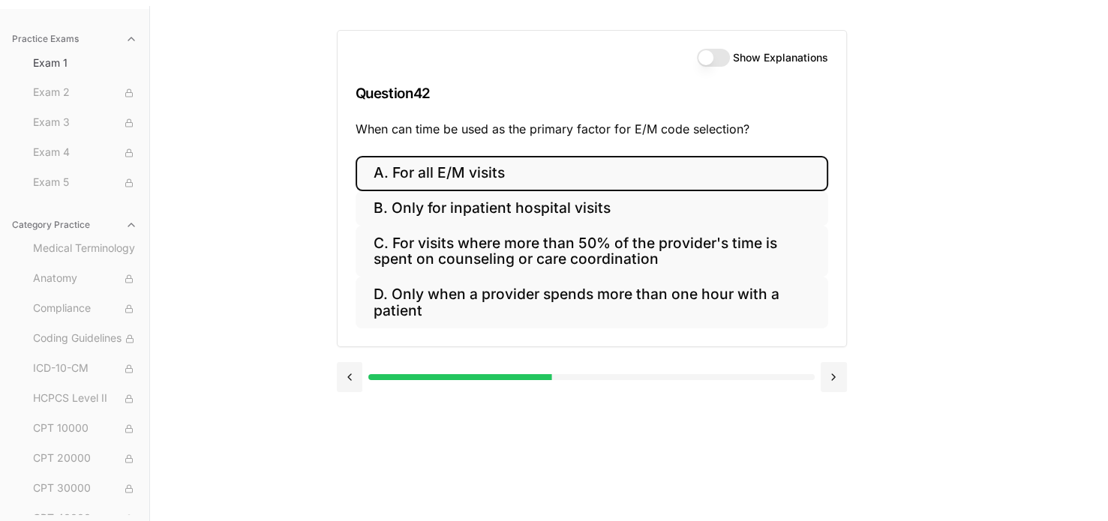
click at [447, 179] on button "A. For all E/M visits" at bounding box center [592, 173] width 473 height 35
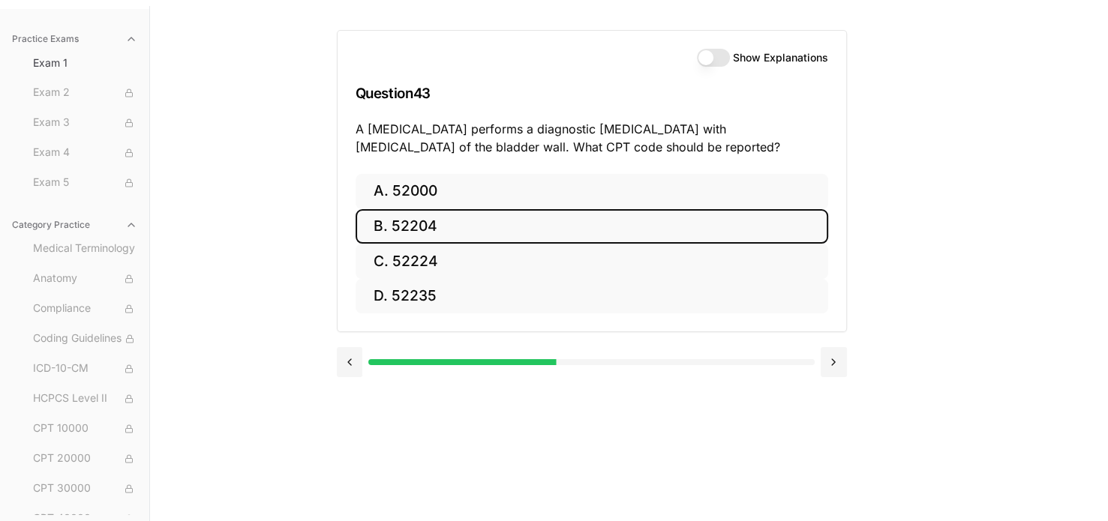
click at [456, 223] on button "B. 52204" at bounding box center [592, 226] width 473 height 35
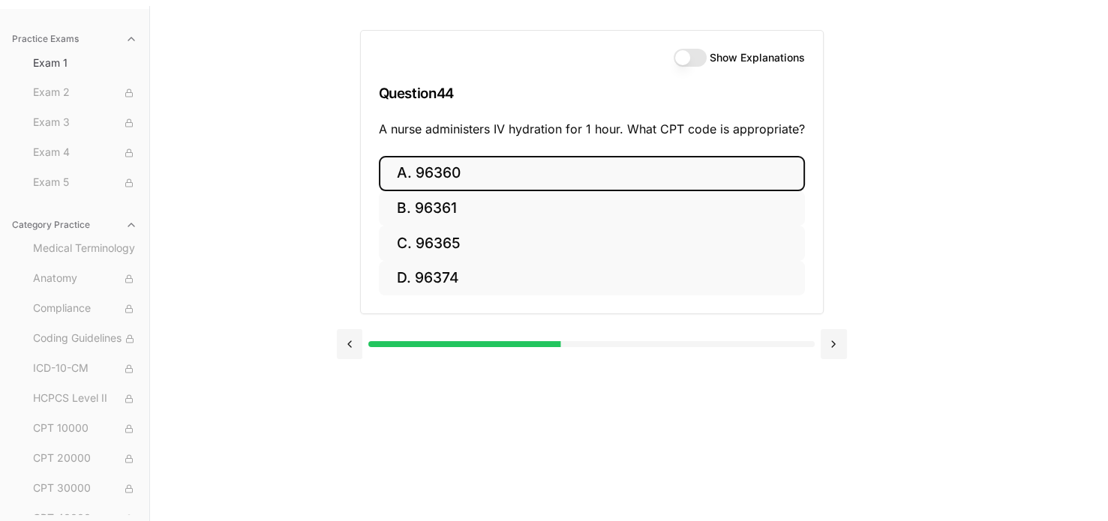
click at [443, 176] on button "A. 96360" at bounding box center [592, 173] width 426 height 35
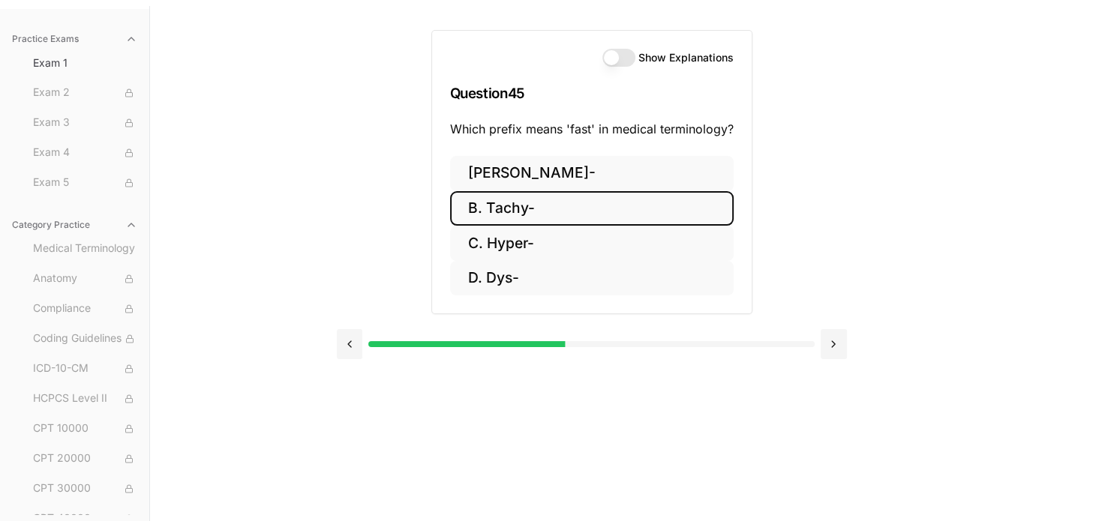
click at [504, 215] on button "B. Tachy-" at bounding box center [592, 208] width 284 height 35
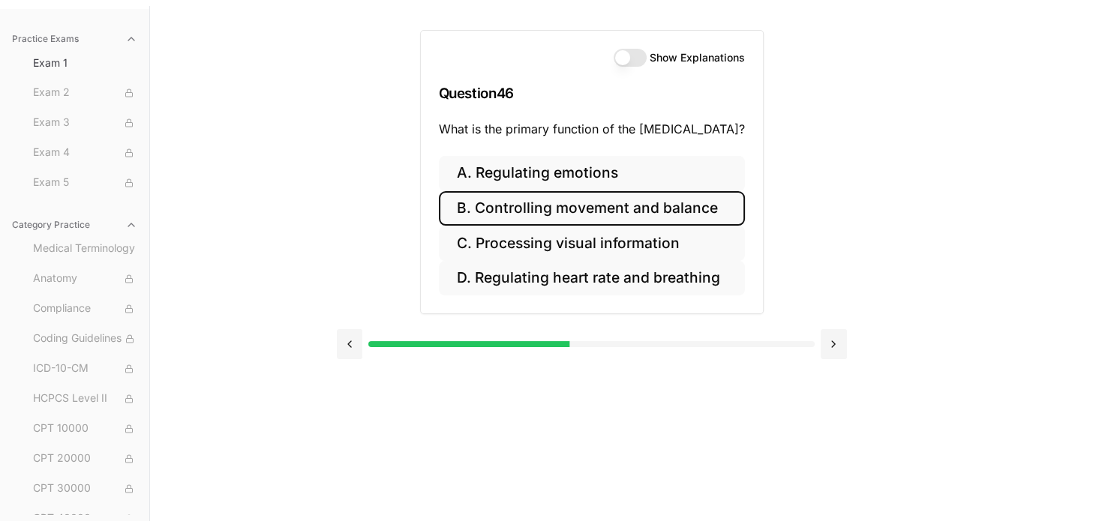
click at [504, 215] on button "B. Controlling movement and balance" at bounding box center [592, 208] width 306 height 35
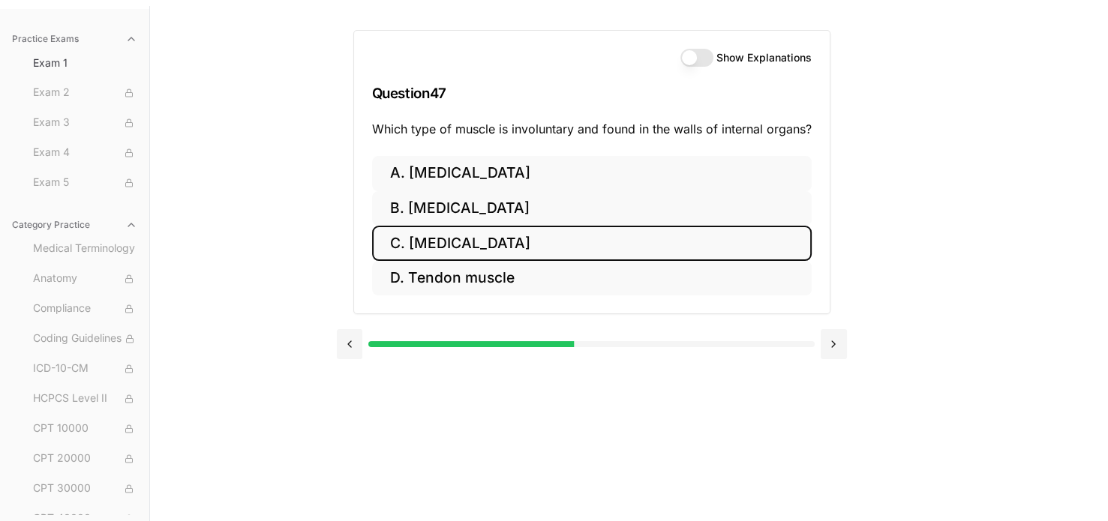
click at [503, 241] on button "C. [MEDICAL_DATA]" at bounding box center [592, 243] width 440 height 35
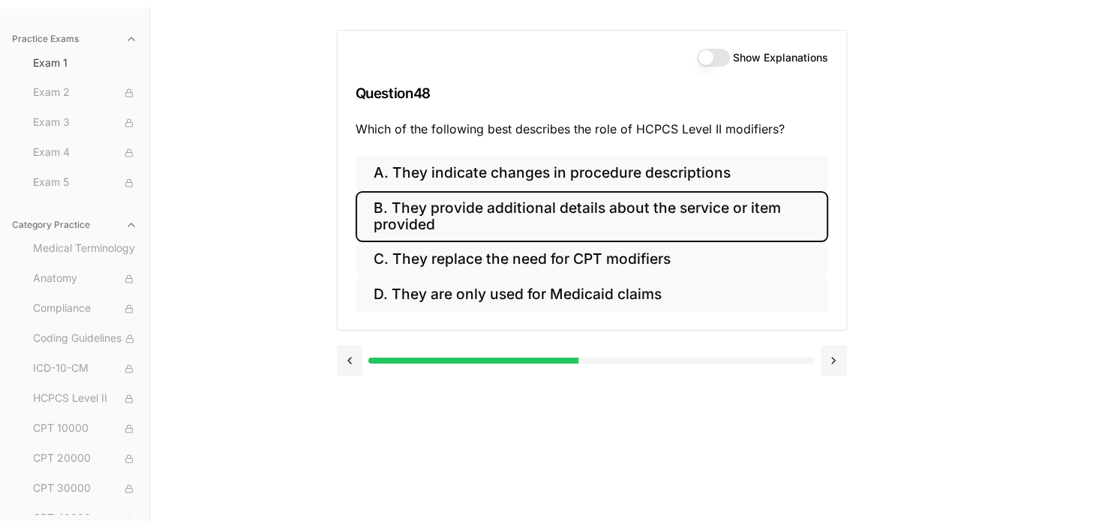
click at [490, 212] on button "B. They provide additional details about the service or item provided" at bounding box center [592, 216] width 473 height 51
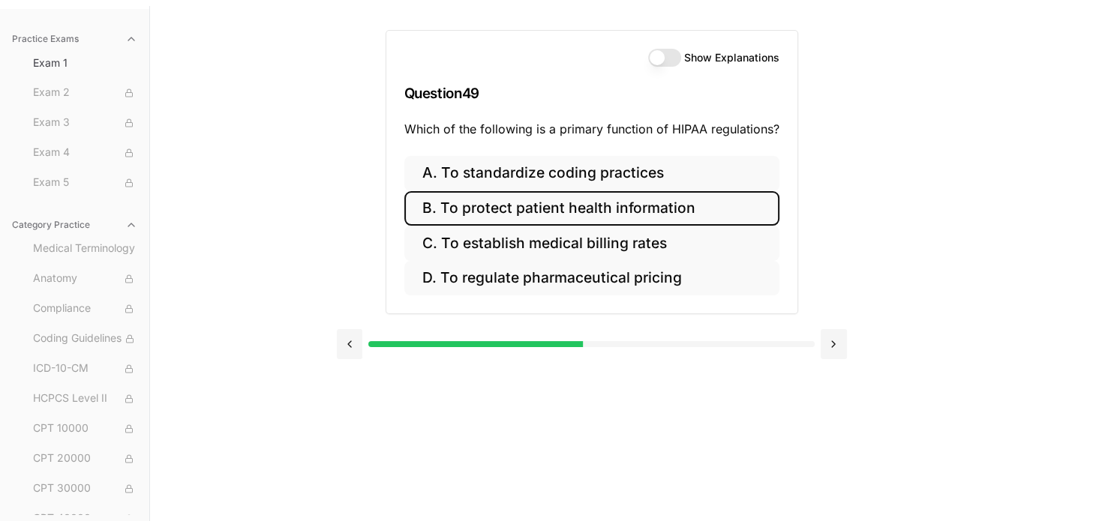
click at [490, 212] on button "B. To protect patient health information" at bounding box center [591, 208] width 375 height 35
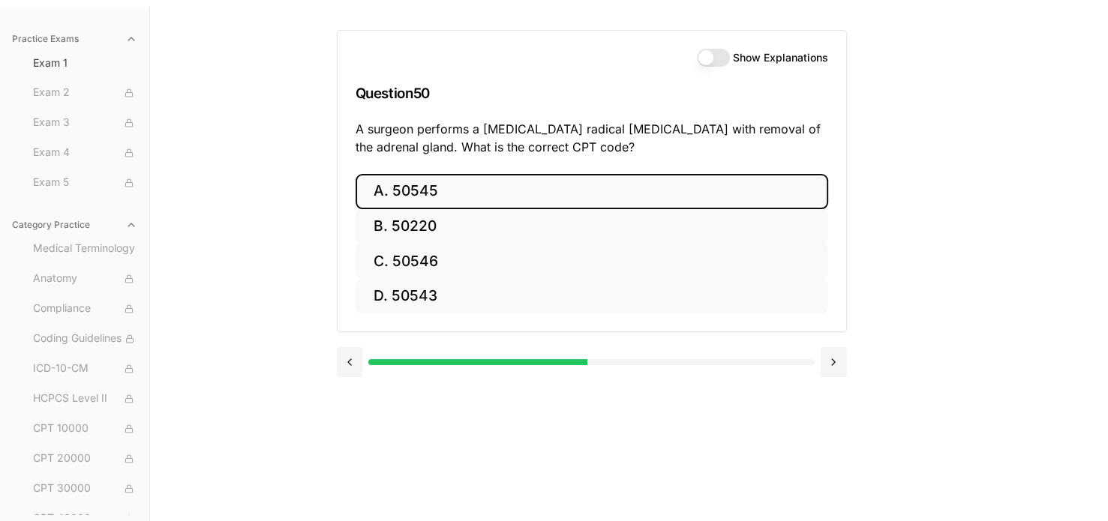
click at [485, 196] on button "A. 50545" at bounding box center [592, 191] width 473 height 35
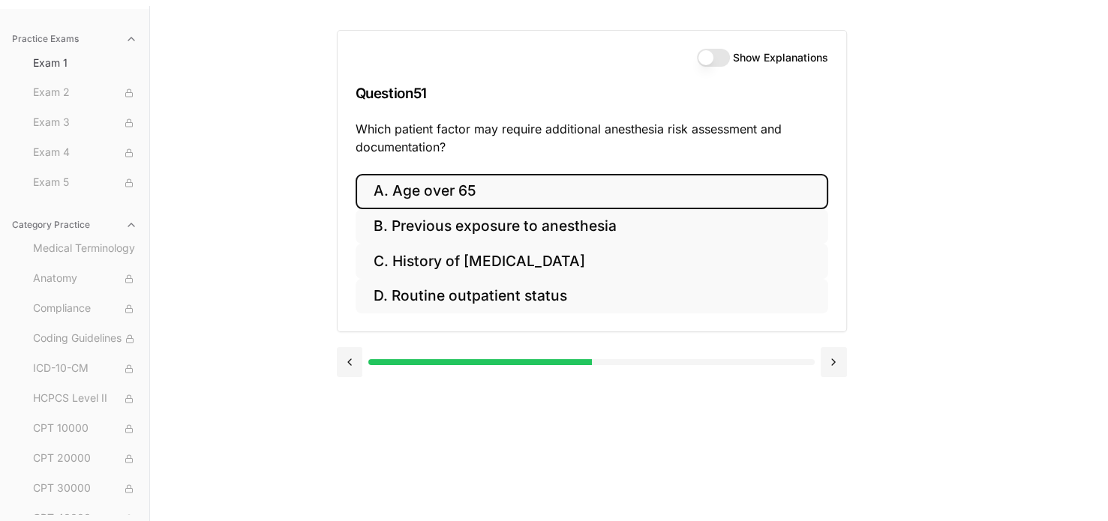
click at [485, 196] on button "A. Age over 65" at bounding box center [592, 191] width 473 height 35
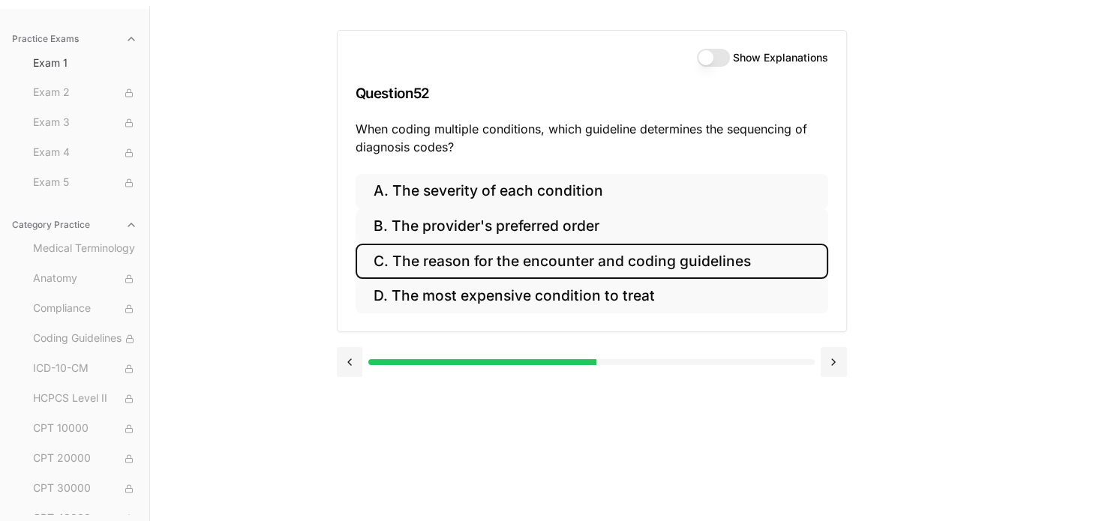
click at [477, 263] on button "C. The reason for the encounter and coding guidelines" at bounding box center [592, 261] width 473 height 35
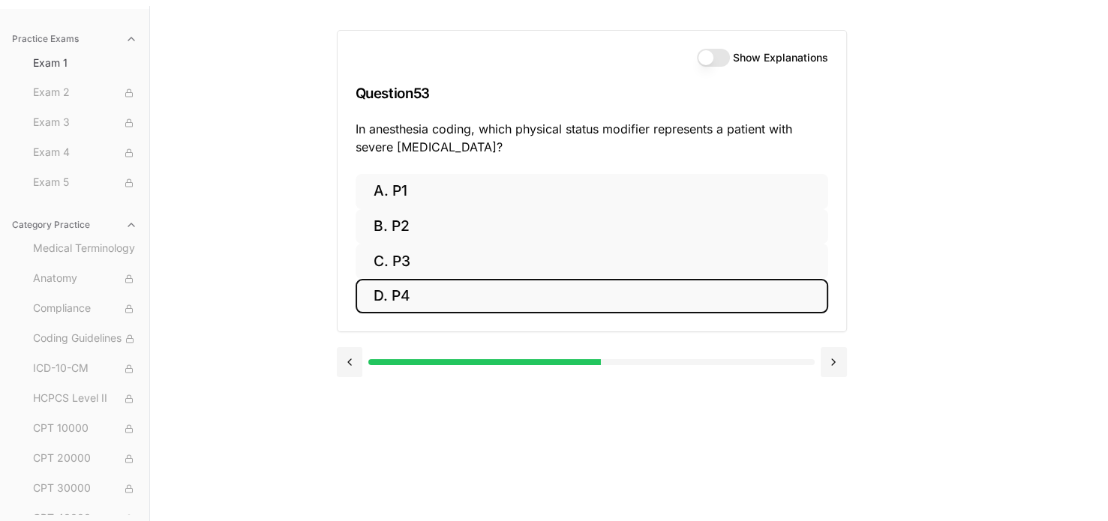
click at [477, 290] on button "D. P4" at bounding box center [592, 296] width 473 height 35
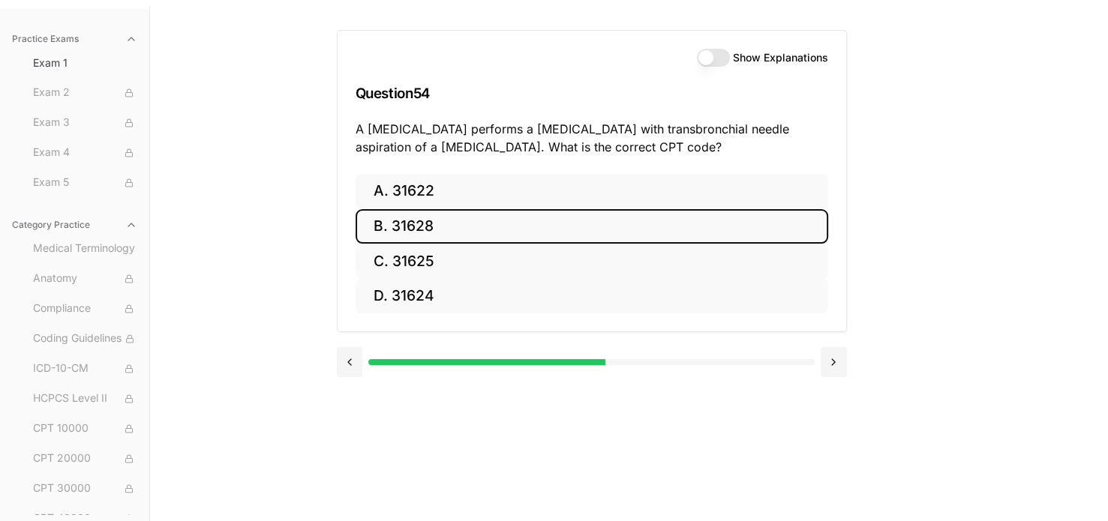
click at [475, 236] on button "B. 31628" at bounding box center [592, 226] width 473 height 35
click at [475, 236] on button "B. 74177" at bounding box center [592, 226] width 473 height 35
click at [475, 236] on button "B. 71046" at bounding box center [592, 226] width 473 height 35
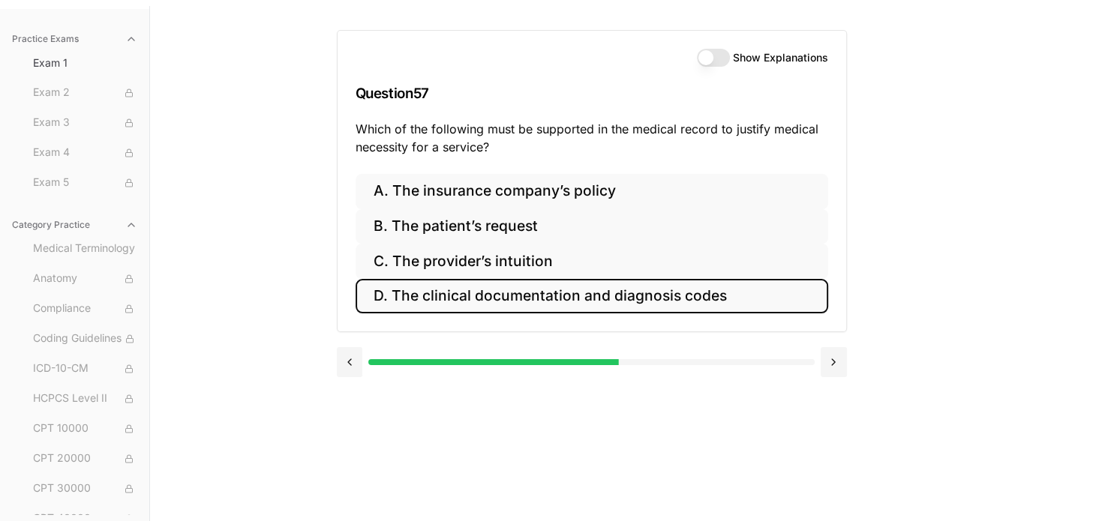
click at [486, 296] on button "D. The clinical documentation and diagnosis codes" at bounding box center [592, 296] width 473 height 35
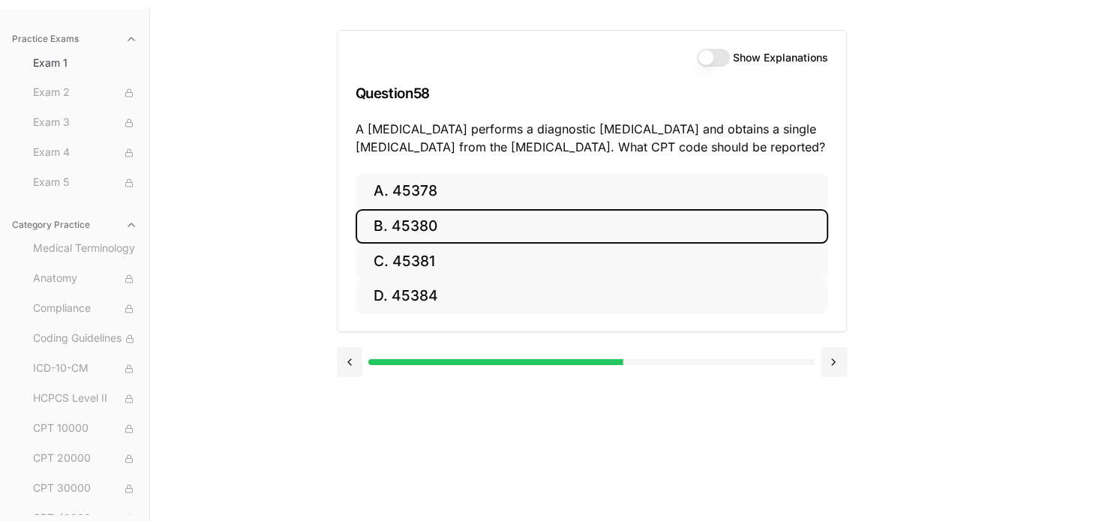
click at [446, 219] on button "B. 45380" at bounding box center [592, 226] width 473 height 35
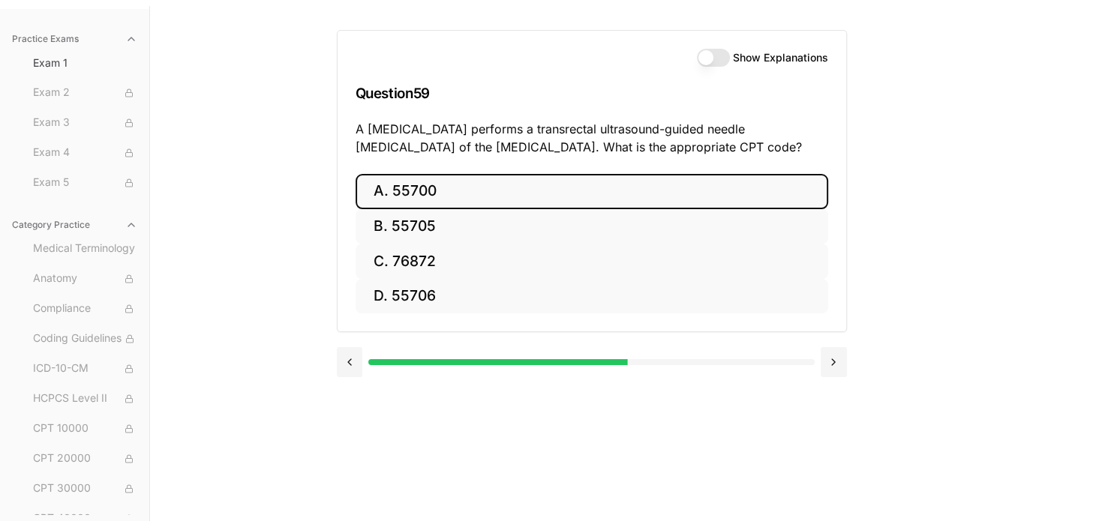
click at [410, 179] on button "A. 55700" at bounding box center [592, 191] width 473 height 35
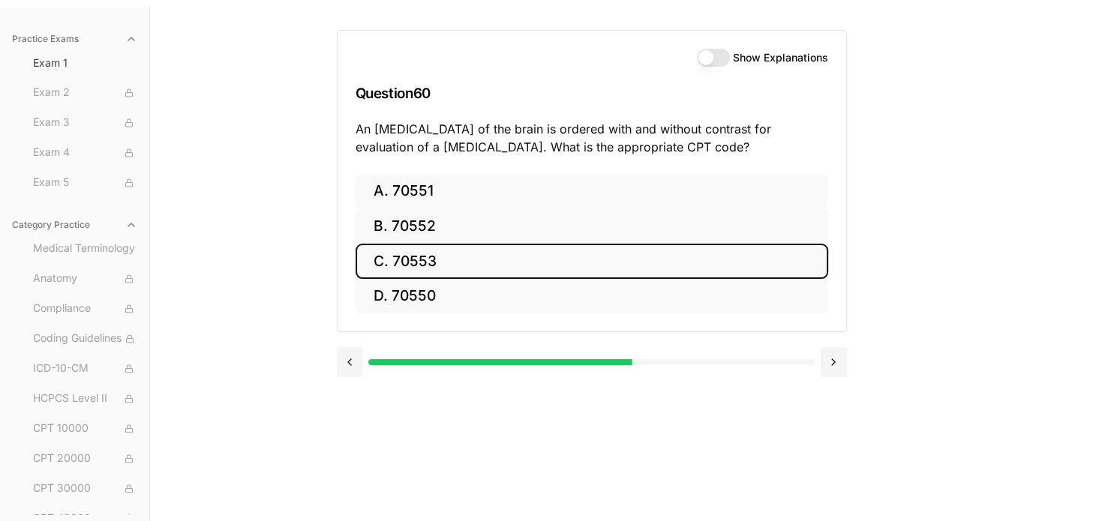
click at [440, 263] on button "C. 70553" at bounding box center [592, 261] width 473 height 35
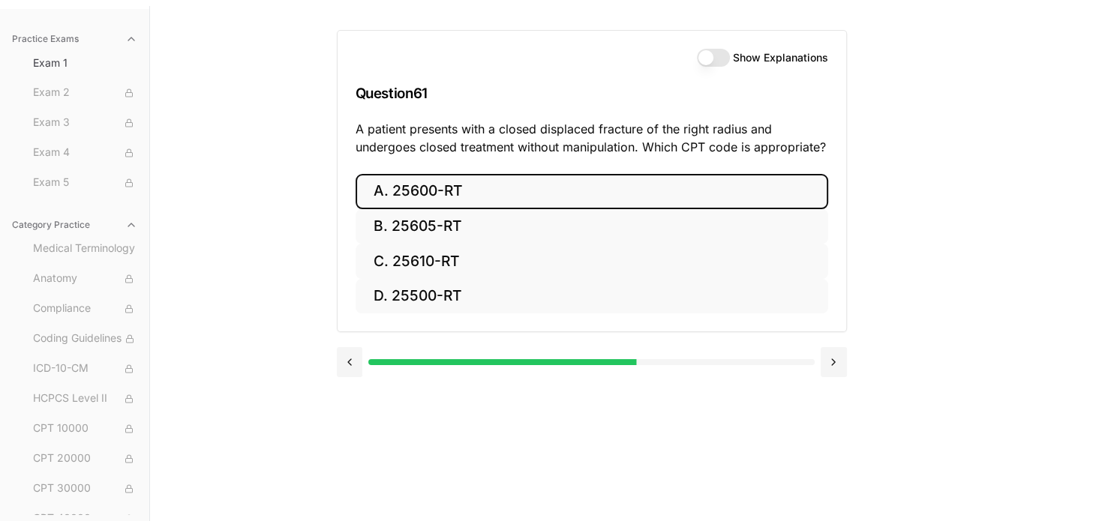
click at [458, 185] on button "A. 25600-RT" at bounding box center [592, 191] width 473 height 35
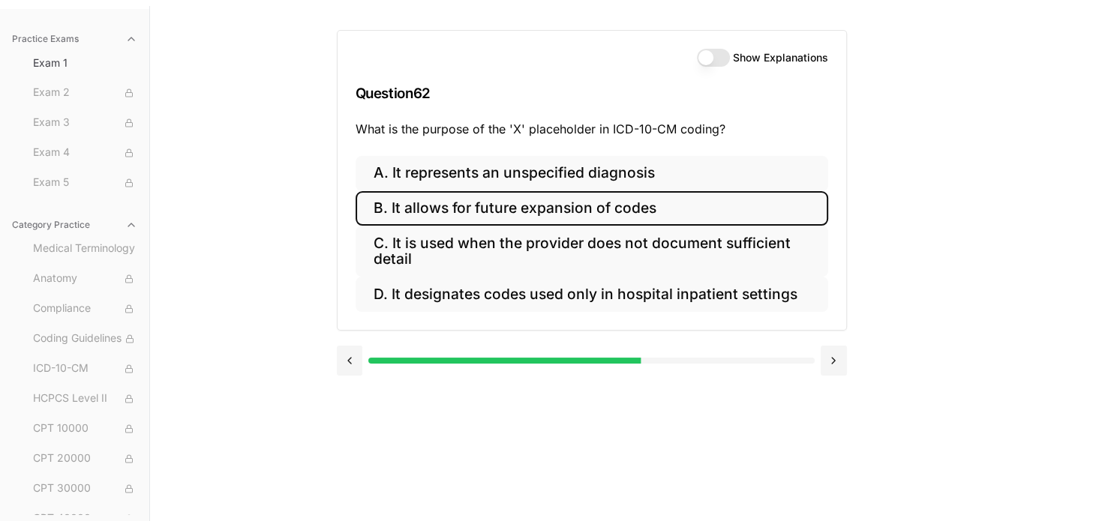
click at [462, 221] on button "B. It allows for future expansion of codes" at bounding box center [592, 208] width 473 height 35
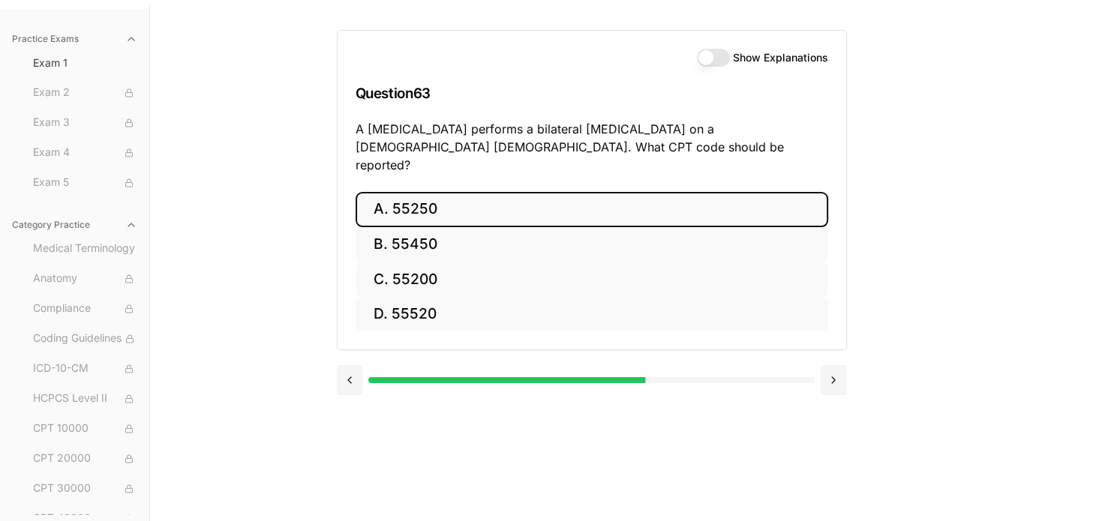
click at [488, 192] on button "A. 55250" at bounding box center [592, 209] width 473 height 35
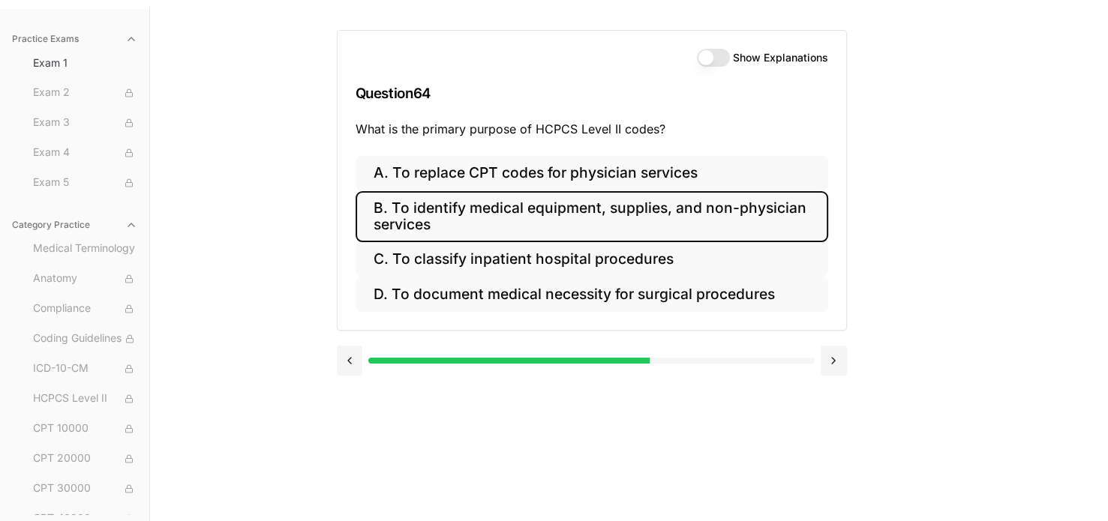
click at [486, 203] on button "B. To identify medical equipment, supplies, and non-physician services" at bounding box center [592, 216] width 473 height 51
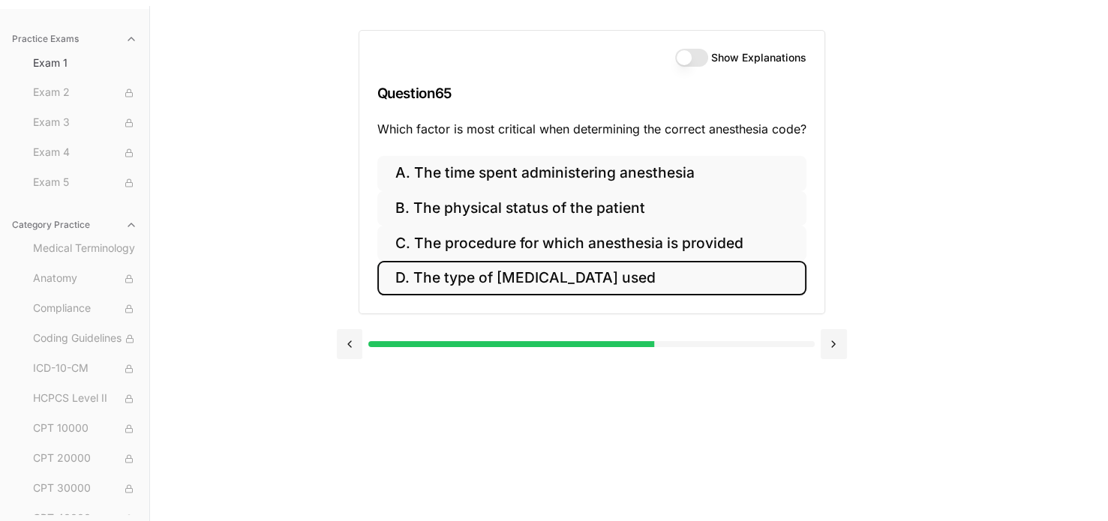
click at [473, 272] on button "D. The type of [MEDICAL_DATA] used" at bounding box center [591, 278] width 429 height 35
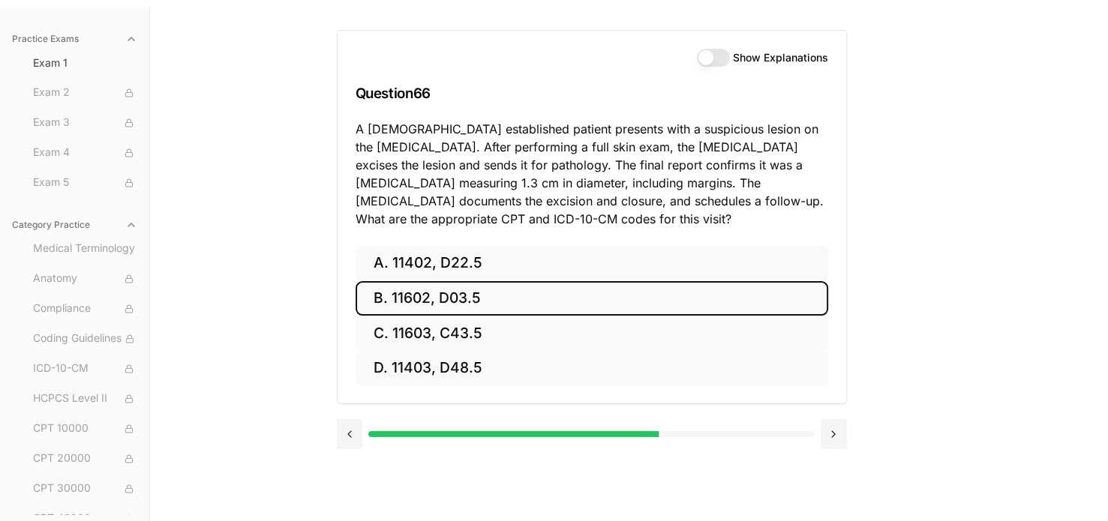
click at [485, 299] on button "B. 11602, D03.5" at bounding box center [592, 298] width 473 height 35
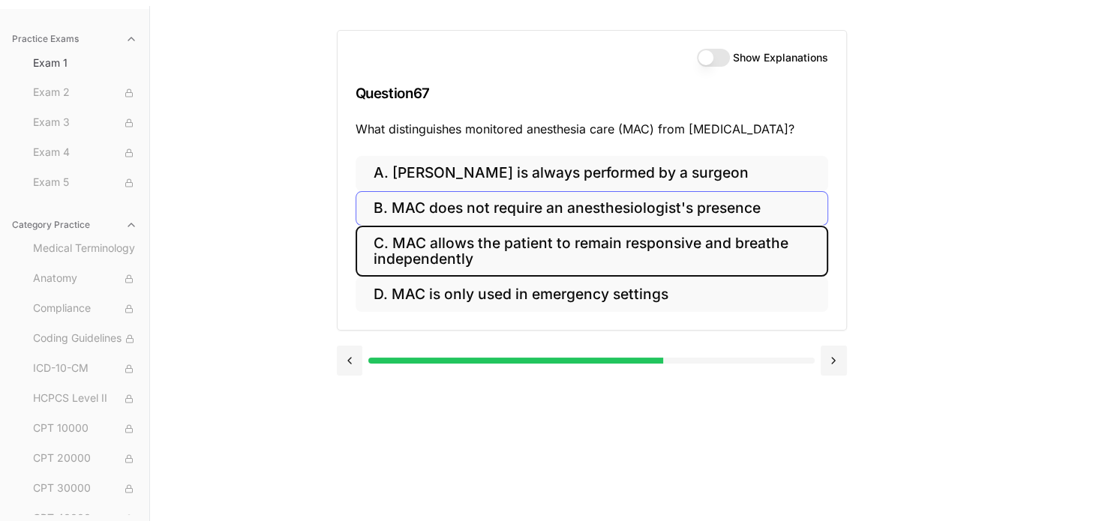
drag, startPoint x: 406, startPoint y: 240, endPoint x: 425, endPoint y: 236, distance: 19.9
click at [425, 236] on button "C. MAC allows the patient to remain responsive and breathe independently" at bounding box center [592, 251] width 473 height 51
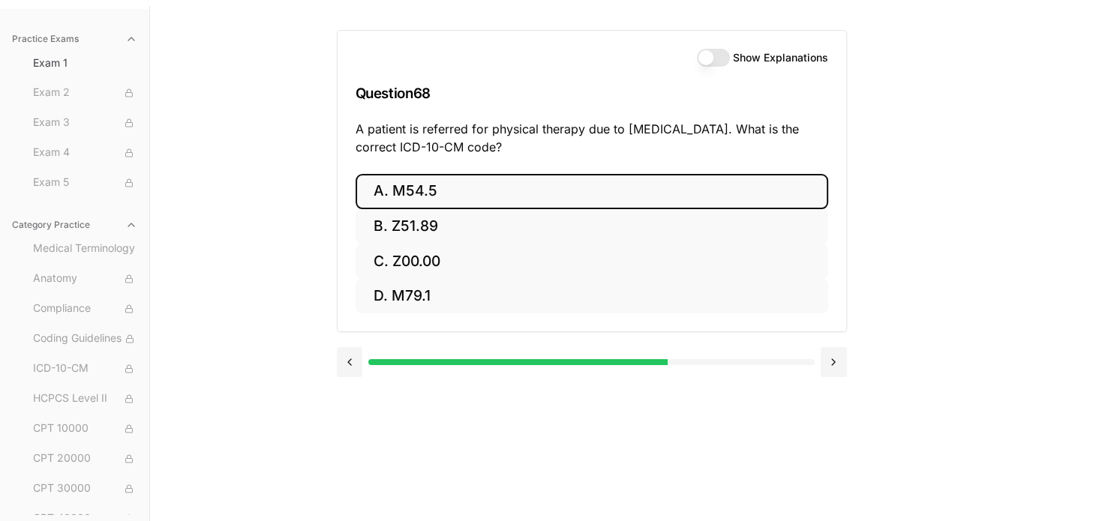
click at [504, 199] on button "A. M54.5" at bounding box center [592, 191] width 473 height 35
click at [504, 199] on button "A. 25260" at bounding box center [592, 191] width 473 height 35
click at [504, 199] on button "A. 61312" at bounding box center [592, 191] width 473 height 35
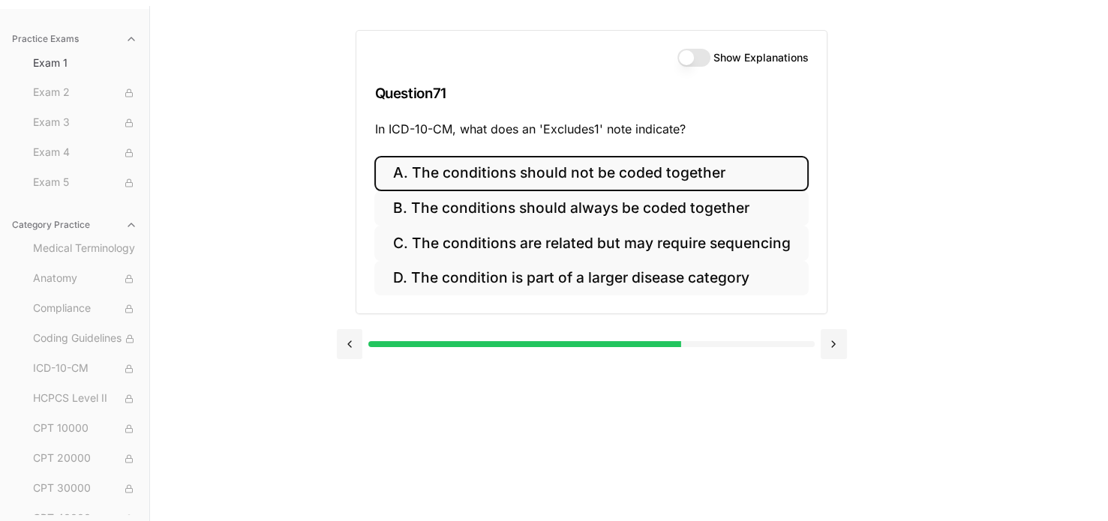
click at [505, 179] on button "A. The conditions should not be coded together" at bounding box center [591, 173] width 434 height 35
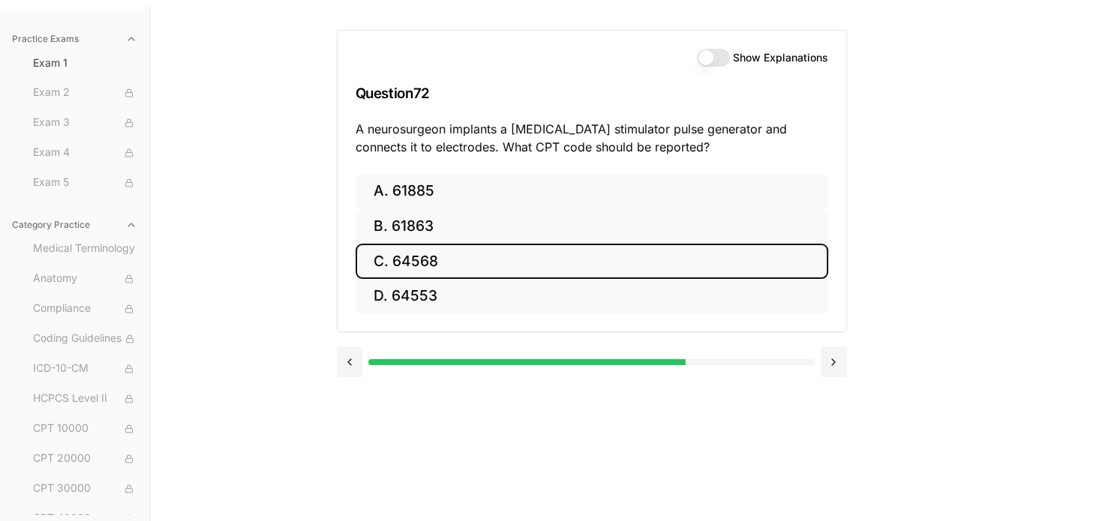
click at [495, 257] on button "C. 64568" at bounding box center [592, 261] width 473 height 35
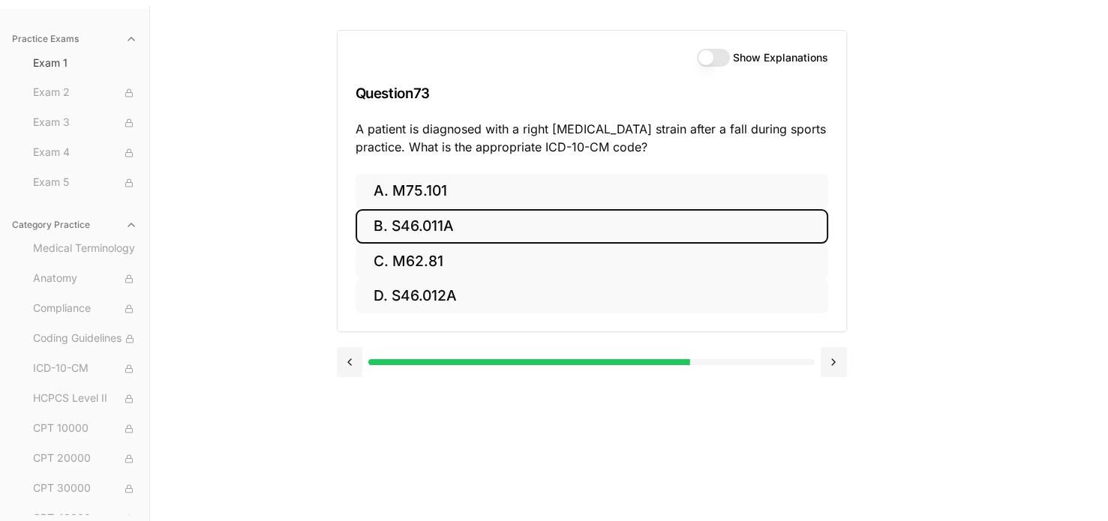
click at [481, 221] on button "B. S46.011A" at bounding box center [592, 226] width 473 height 35
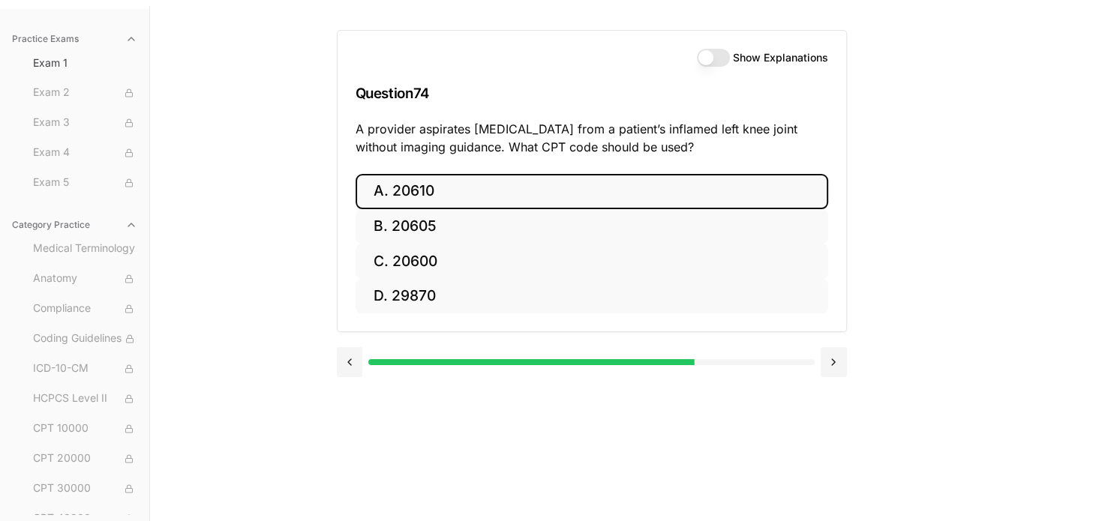
click at [473, 197] on button "A. 20610" at bounding box center [592, 191] width 473 height 35
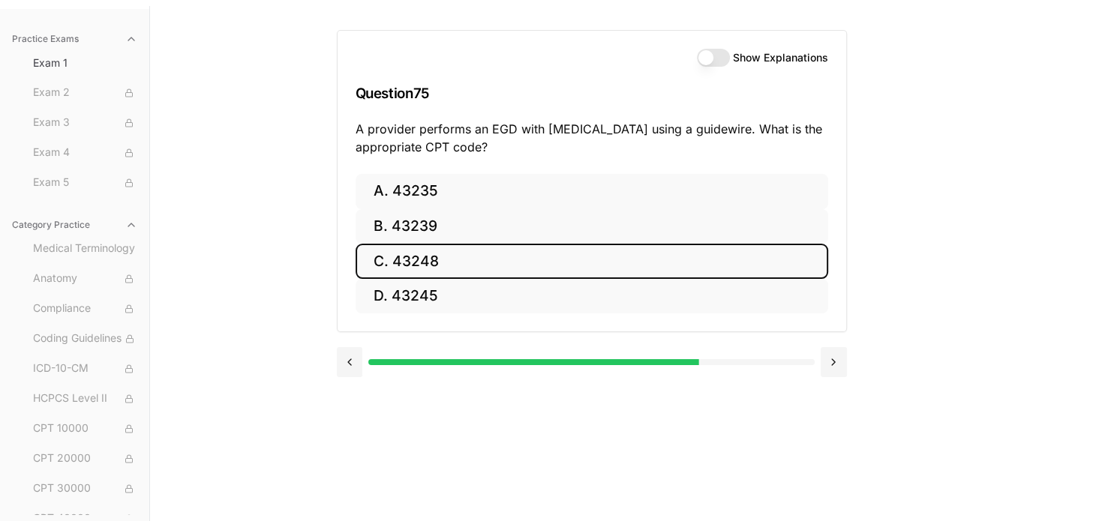
click at [470, 263] on button "C. 43248" at bounding box center [592, 261] width 473 height 35
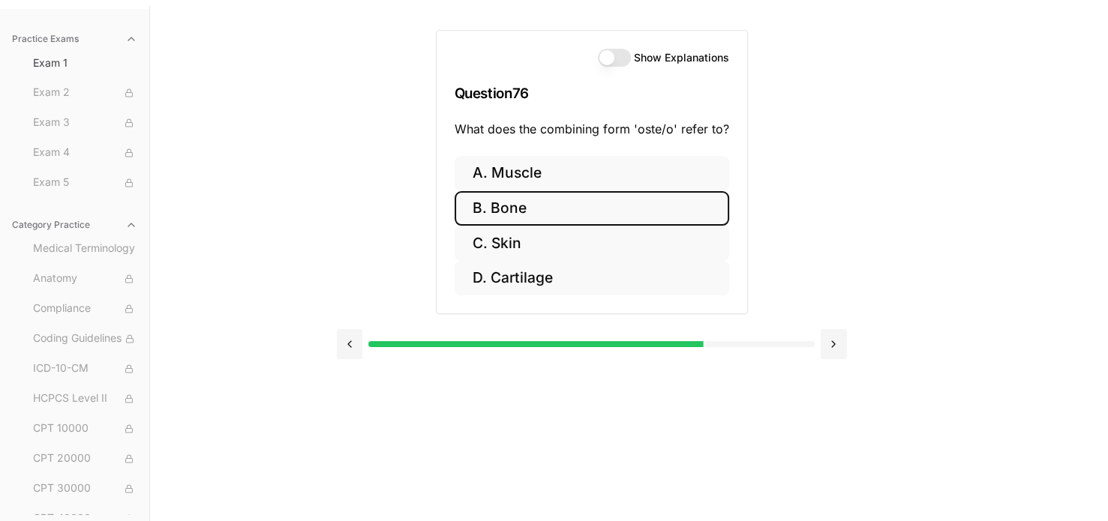
click at [498, 215] on button "B. Bone" at bounding box center [592, 208] width 275 height 35
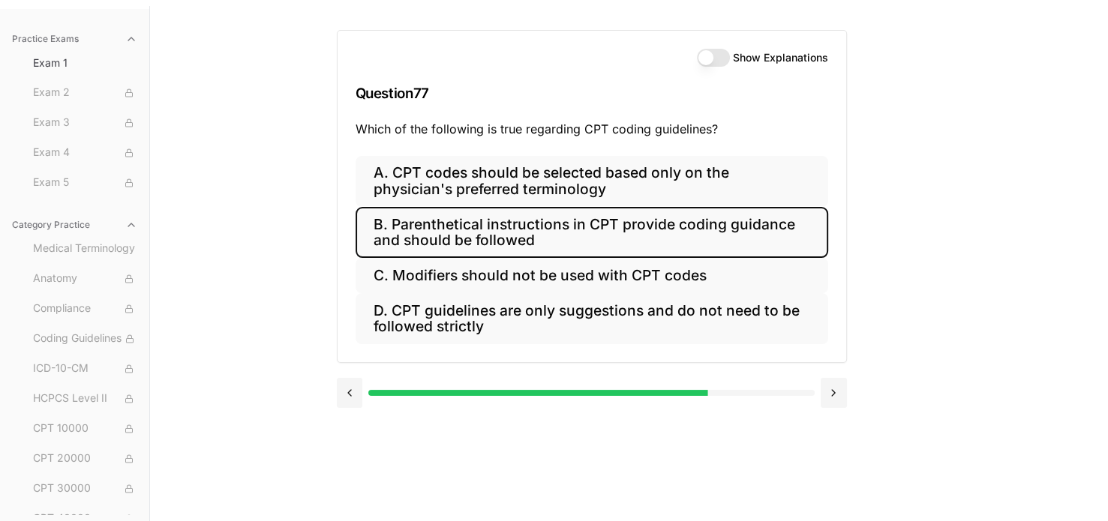
click at [530, 224] on button "B. Parenthetical instructions in CPT provide coding guidance and should be foll…" at bounding box center [592, 232] width 473 height 51
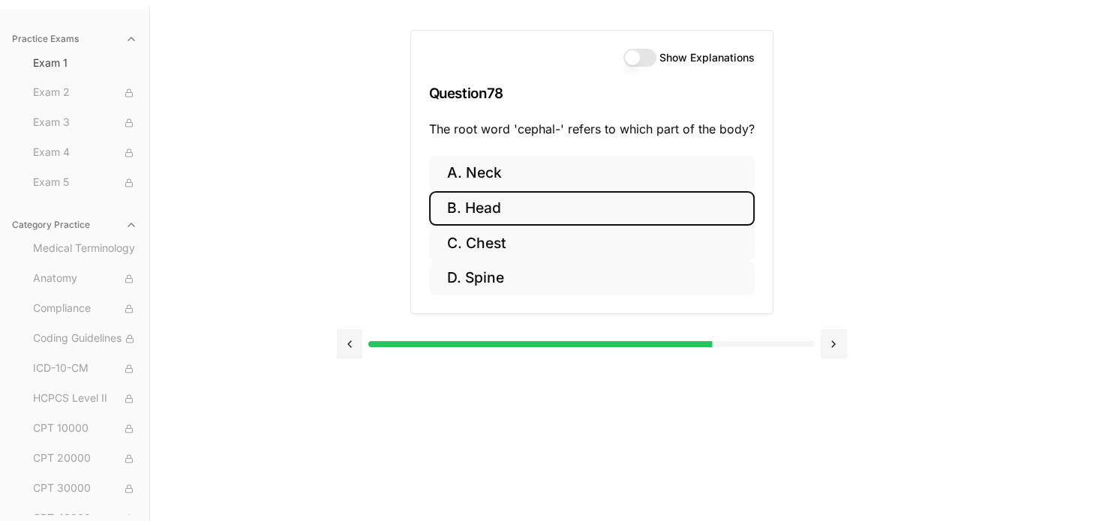
click at [518, 209] on button "B. Head" at bounding box center [592, 208] width 326 height 35
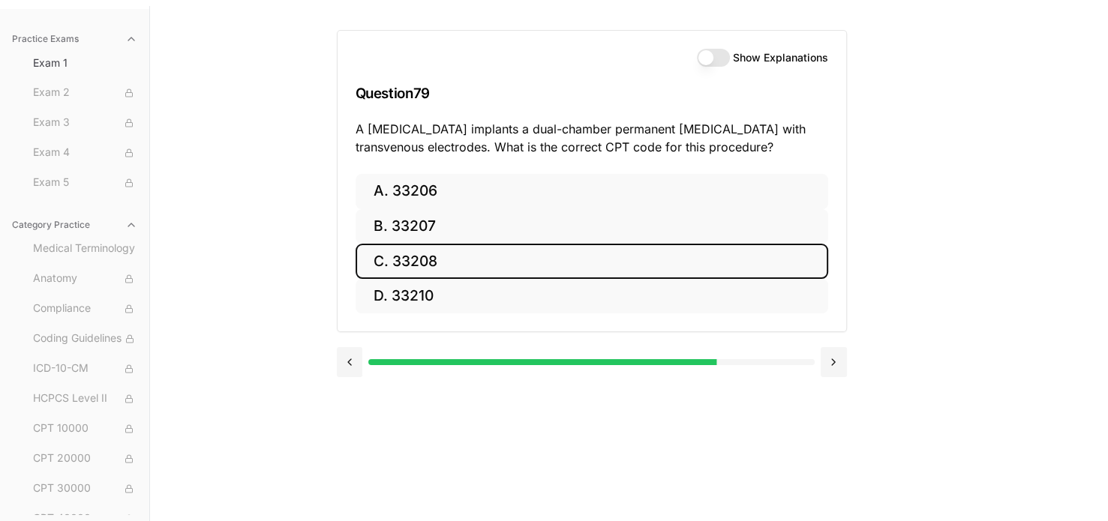
click at [453, 268] on button "C. 33208" at bounding box center [592, 261] width 473 height 35
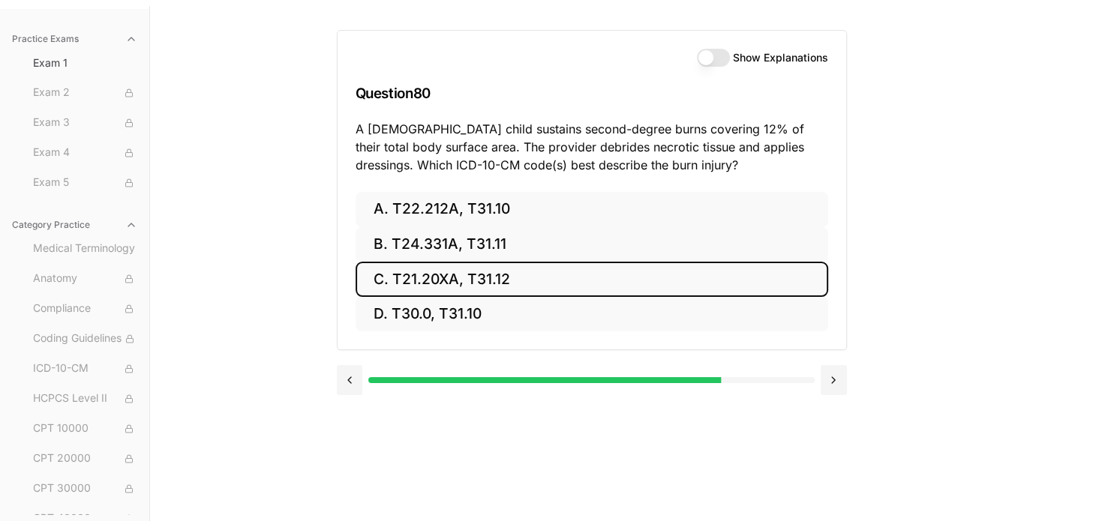
click at [474, 275] on button "C. T21.20XA, T31.12" at bounding box center [592, 279] width 473 height 35
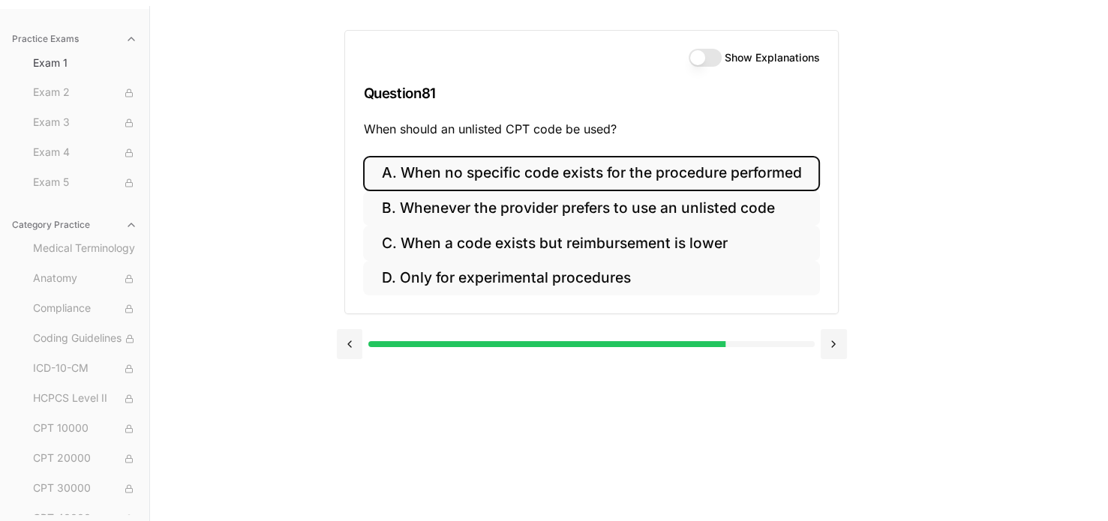
click at [427, 182] on button "A. When no specific code exists for the procedure performed" at bounding box center [591, 173] width 456 height 35
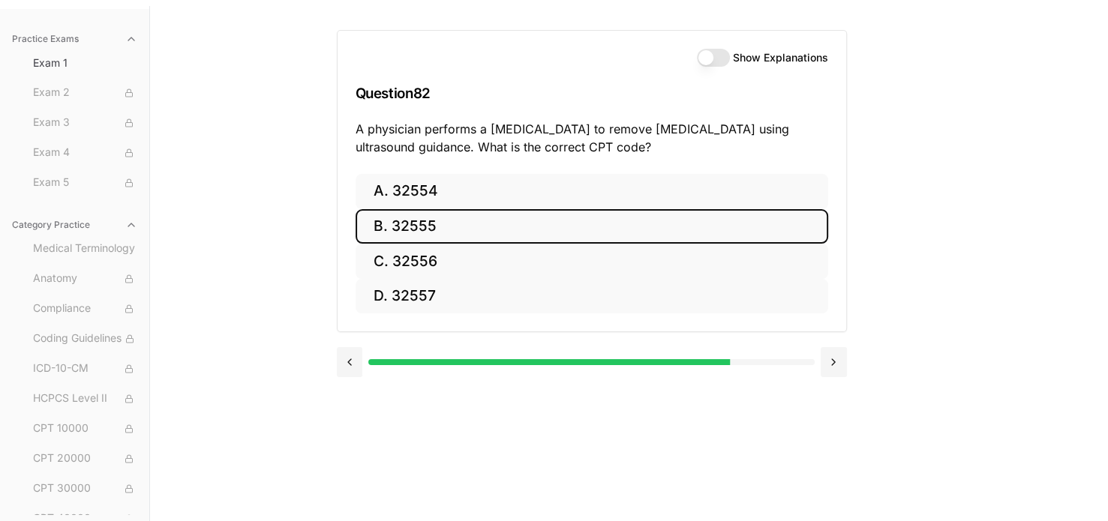
click at [441, 224] on button "B. 32555" at bounding box center [592, 226] width 473 height 35
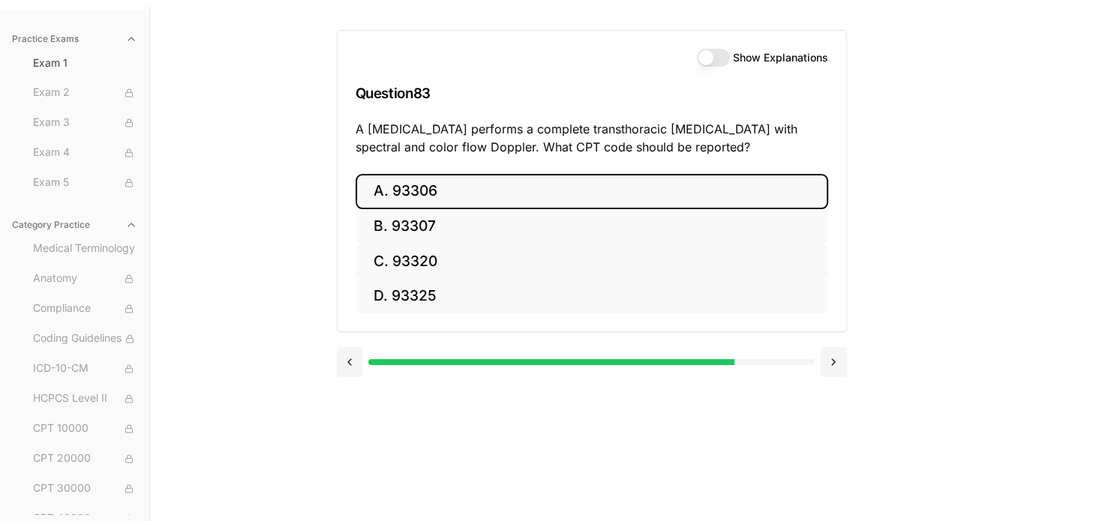
click at [419, 188] on button "A. 93306" at bounding box center [592, 191] width 473 height 35
click at [405, 177] on button "A. 35301" at bounding box center [592, 191] width 473 height 35
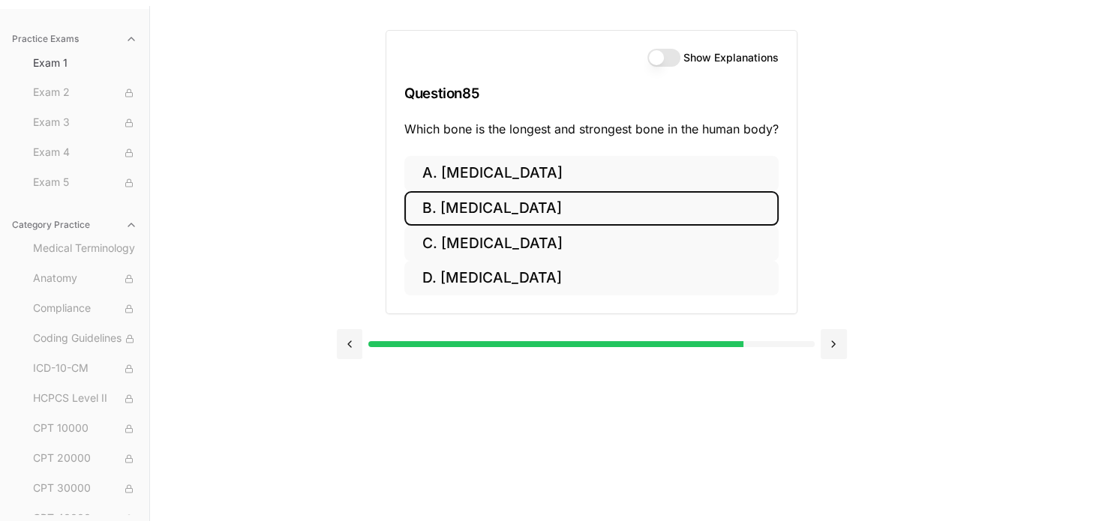
click at [465, 221] on button "B. [MEDICAL_DATA]" at bounding box center [591, 208] width 374 height 35
